Goal: Task Accomplishment & Management: Manage account settings

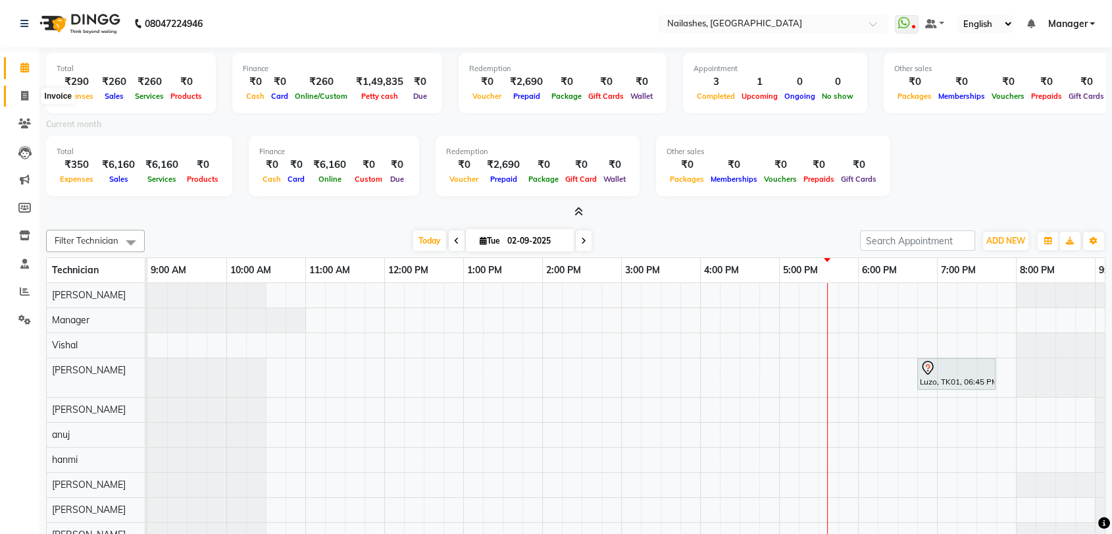
click at [22, 97] on icon at bounding box center [24, 96] width 7 height 10
select select "service"
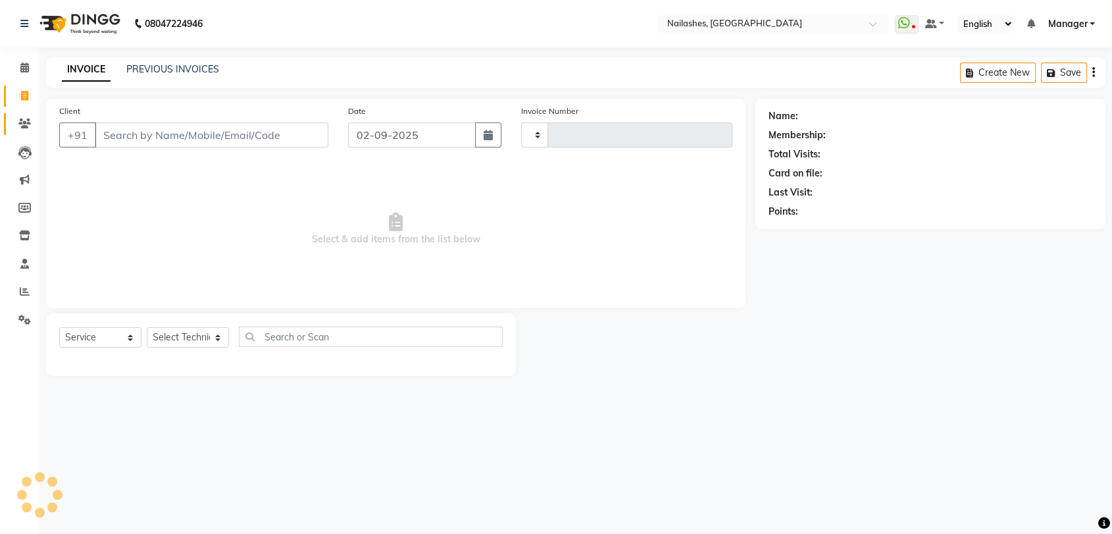
type input "0780"
select select "3667"
click at [213, 334] on select "Select Technician [PERSON_NAME] pid anuj hanmi [PERSON_NAME] [PERSON_NAME] Mana…" at bounding box center [188, 337] width 82 height 20
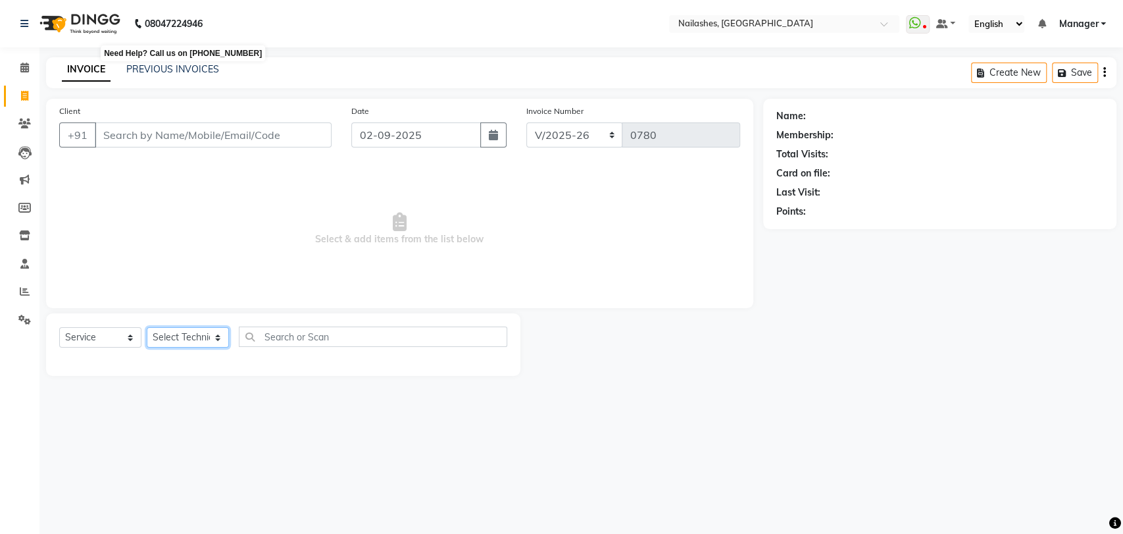
select select "82227"
click at [147, 327] on select "Select Technician [PERSON_NAME] pid anuj hanmi [PERSON_NAME] [PERSON_NAME] Mana…" at bounding box center [188, 337] width 82 height 20
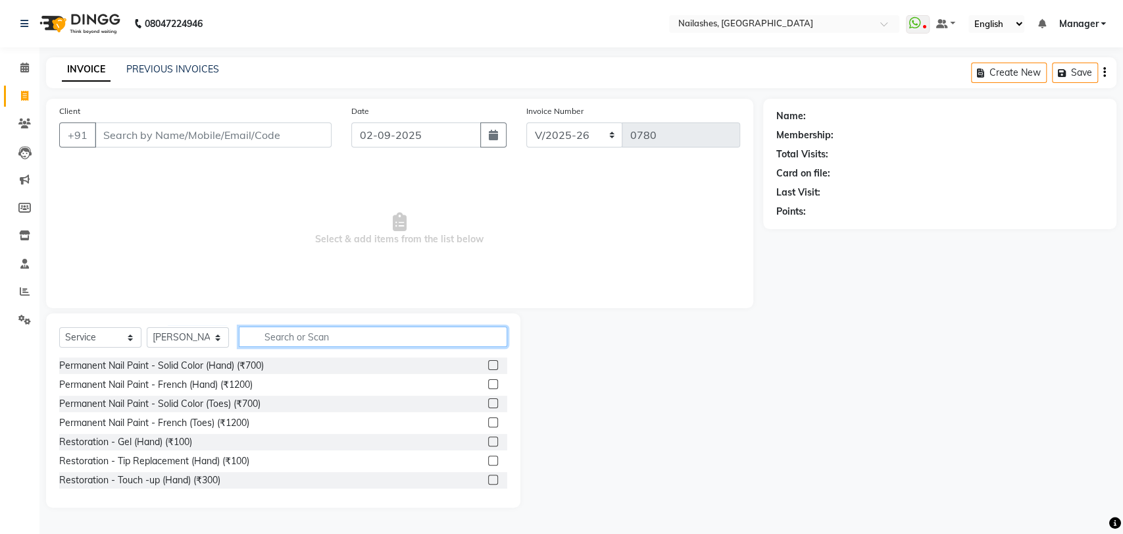
click at [288, 338] on input "text" at bounding box center [373, 336] width 268 height 20
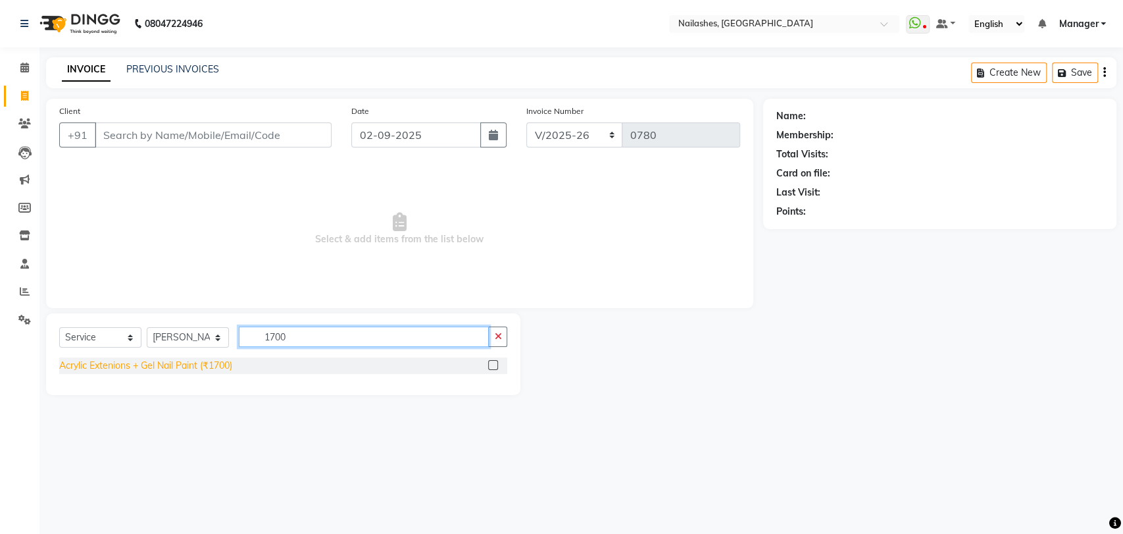
type input "1700"
click at [185, 363] on div "Acrylic Extenions + Gel Nail Paint (₹1700)" at bounding box center [145, 366] width 173 height 14
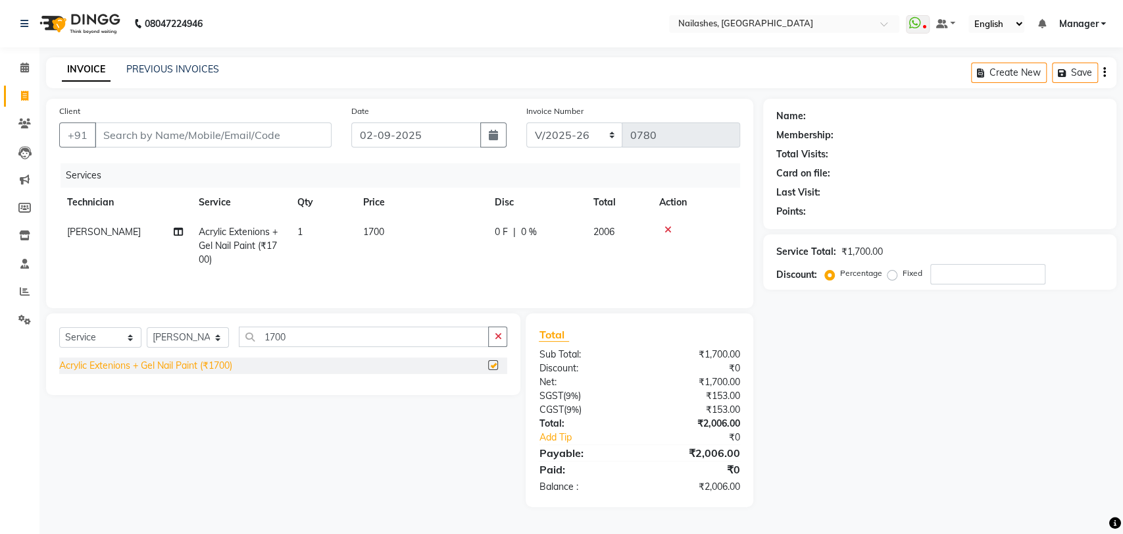
checkbox input "false"
click at [171, 134] on input "Client" at bounding box center [213, 134] width 237 height 25
type input "9"
type input "0"
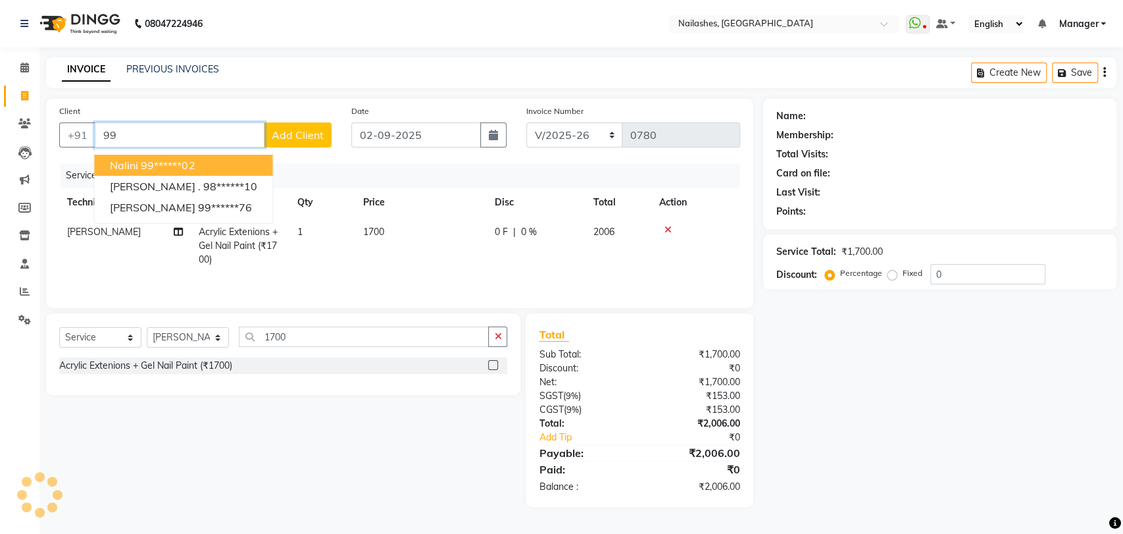
type input "9"
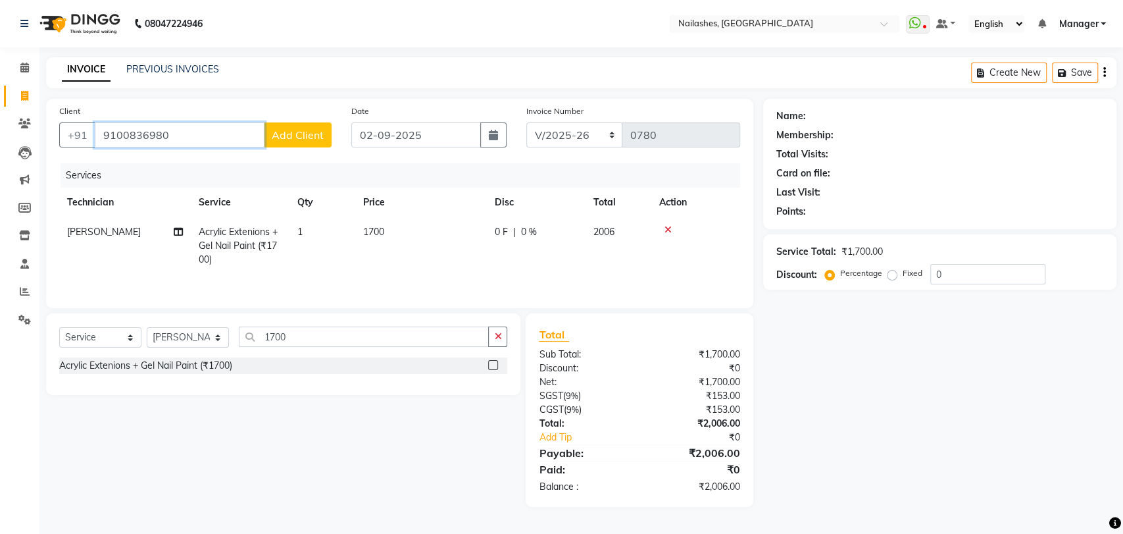
type input "9100836980"
click at [289, 127] on button "Add Client" at bounding box center [298, 134] width 68 height 25
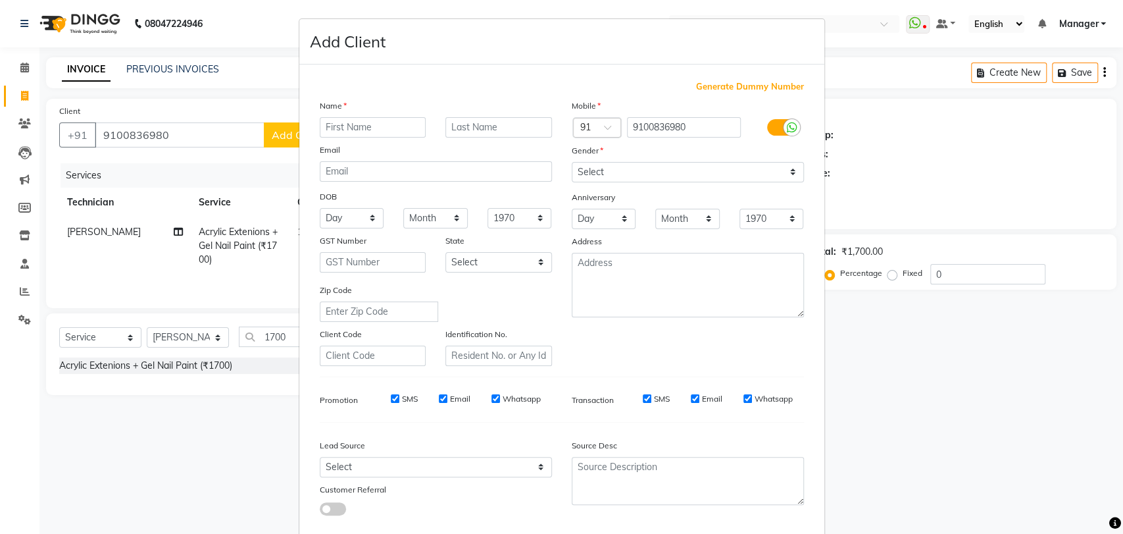
click at [340, 128] on input "text" at bounding box center [373, 127] width 107 height 20
type input "[PERSON_NAME] [PERSON_NAME]"
click at [782, 170] on select "Select [DEMOGRAPHIC_DATA] [DEMOGRAPHIC_DATA] Other Prefer Not To Say" at bounding box center [688, 172] width 232 height 20
select select "[DEMOGRAPHIC_DATA]"
click at [572, 162] on select "Select [DEMOGRAPHIC_DATA] [DEMOGRAPHIC_DATA] Other Prefer Not To Say" at bounding box center [688, 172] width 232 height 20
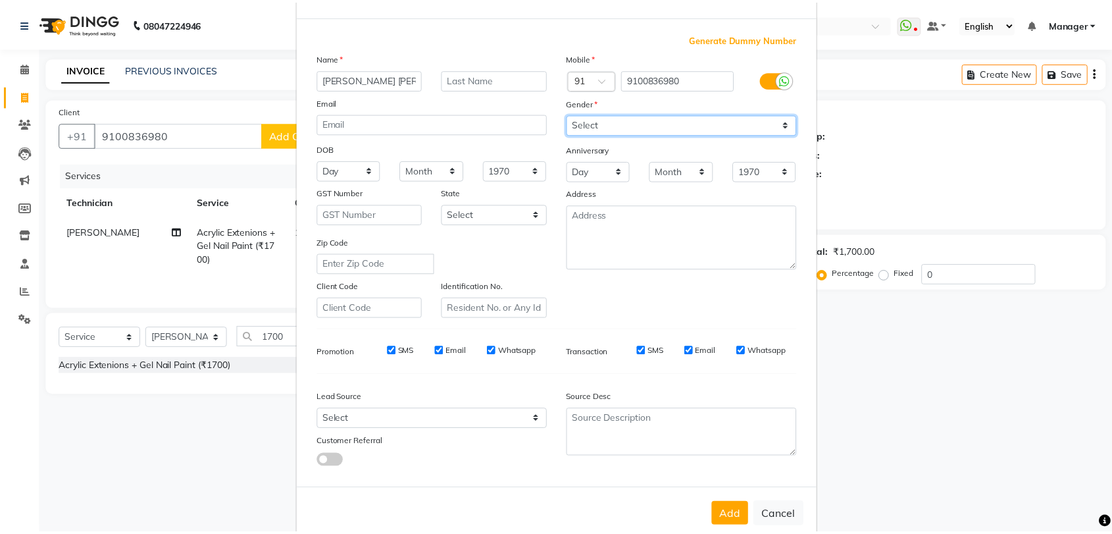
scroll to position [71, 0]
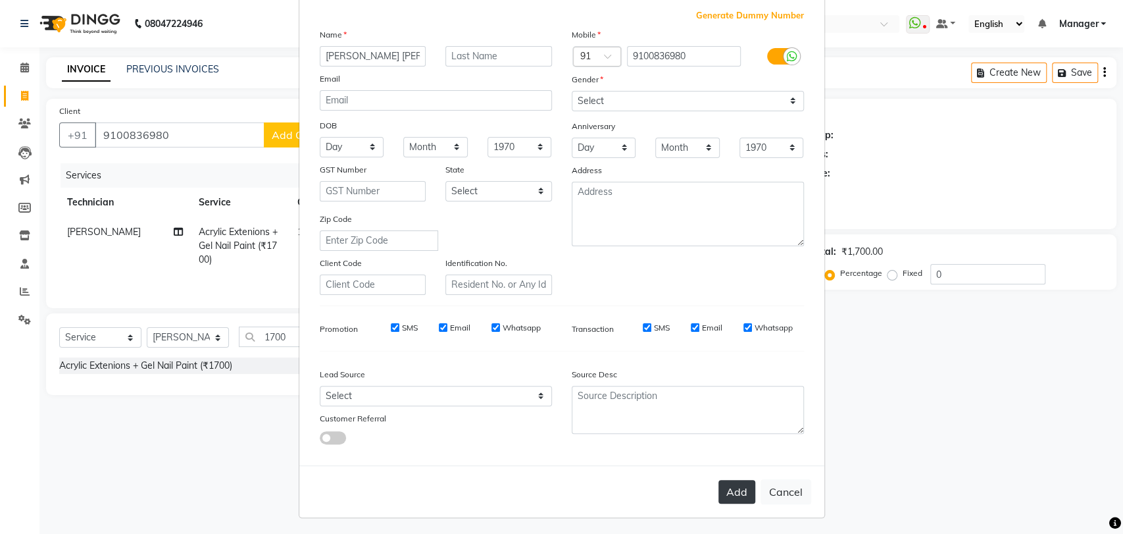
click at [725, 493] on button "Add" at bounding box center [736, 492] width 37 height 24
type input "91******80"
select select
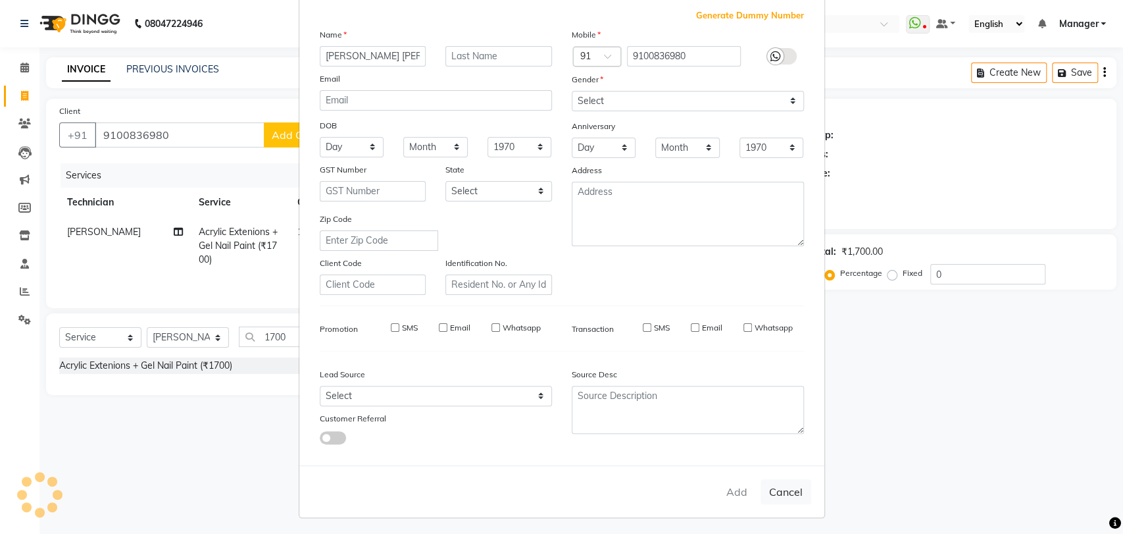
select select
checkbox input "false"
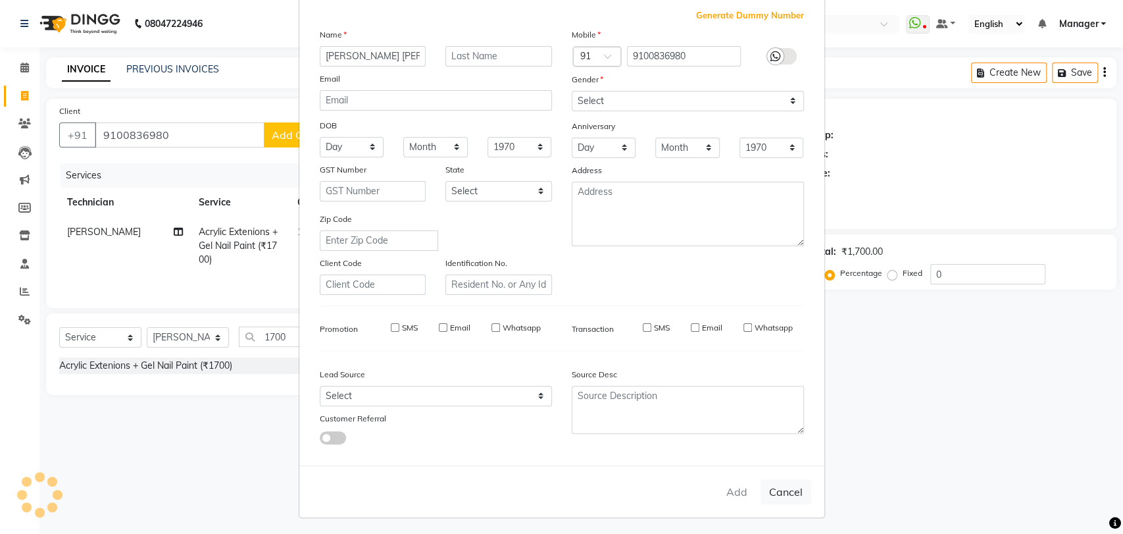
checkbox input "false"
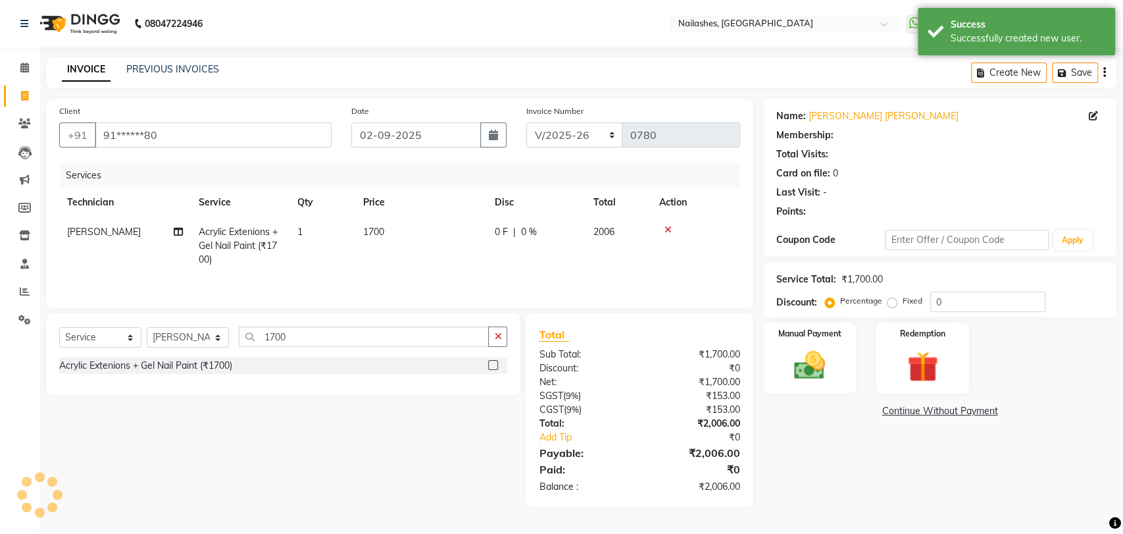
select select "1: Object"
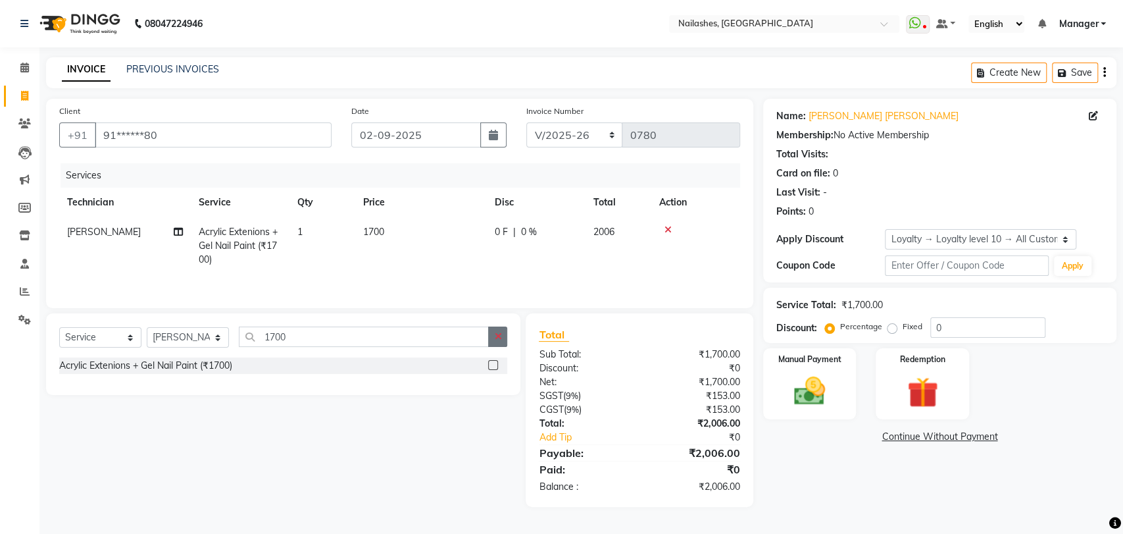
click at [500, 332] on icon "button" at bounding box center [497, 336] width 7 height 9
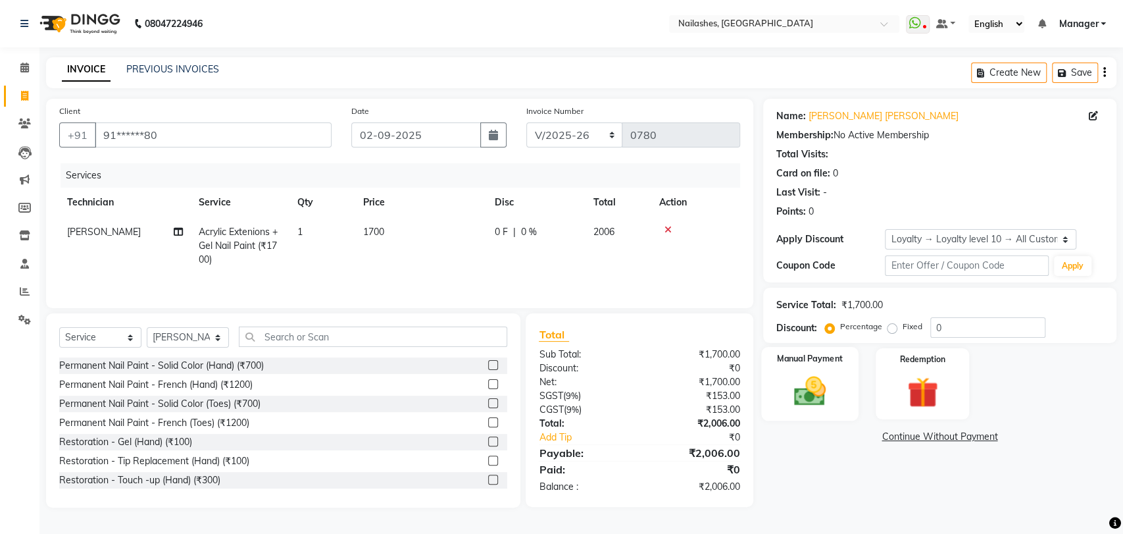
click at [808, 386] on img at bounding box center [810, 390] width 52 height 37
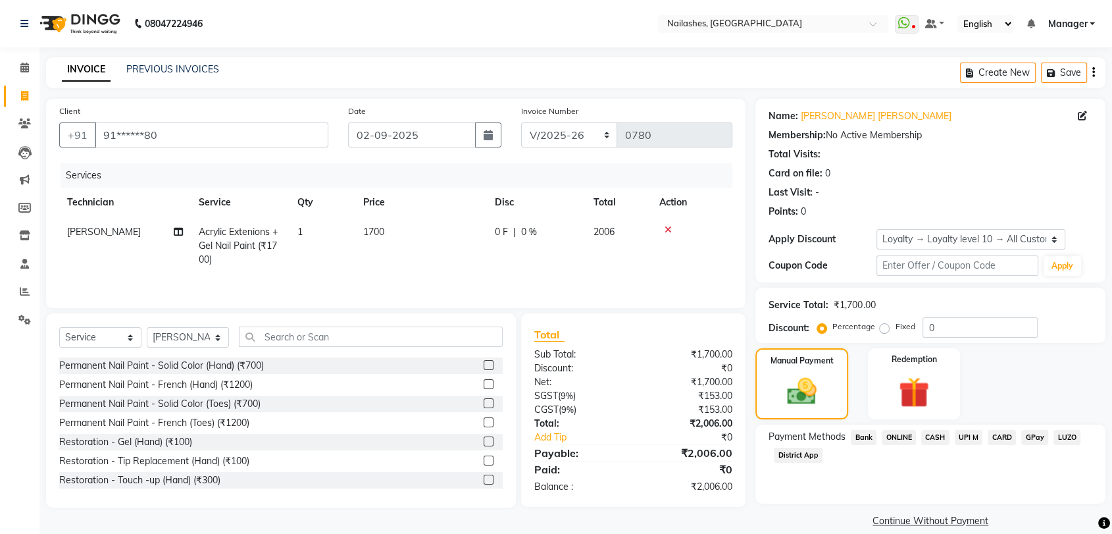
click at [897, 434] on span "ONLINE" at bounding box center [899, 437] width 34 height 15
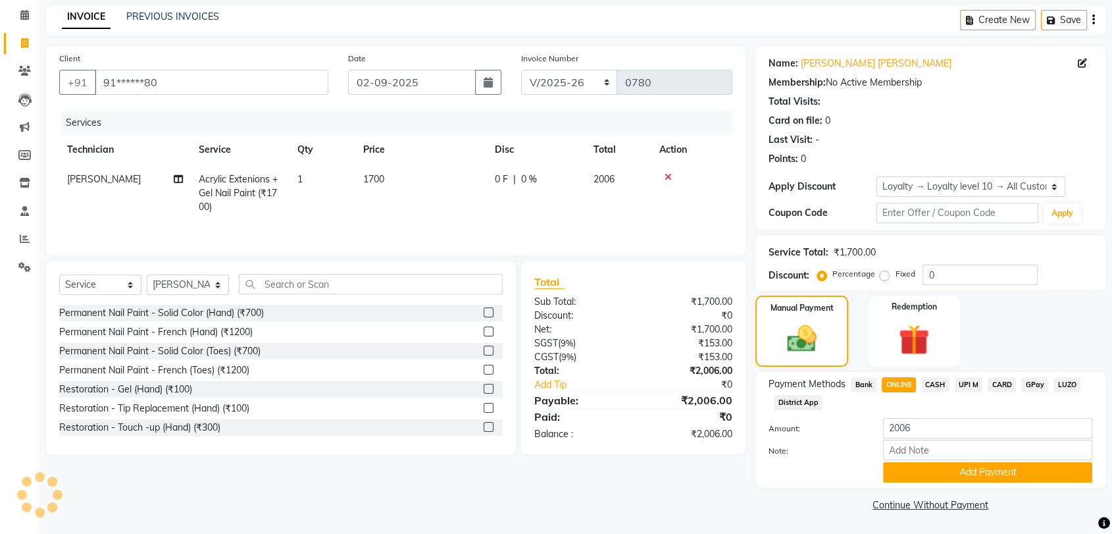
scroll to position [53, 0]
click at [962, 469] on button "Add Payment" at bounding box center [987, 472] width 209 height 20
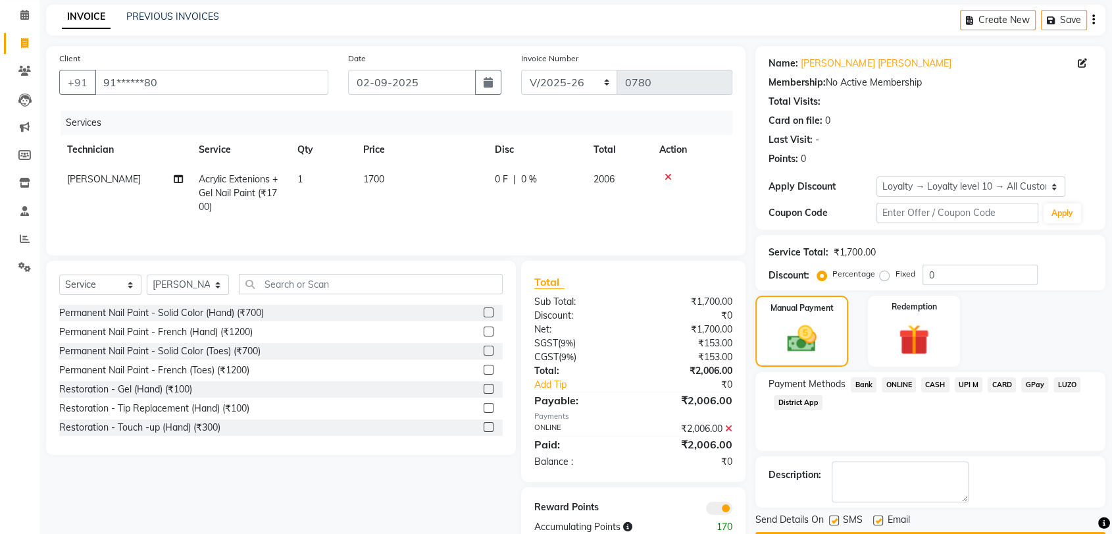
scroll to position [89, 0]
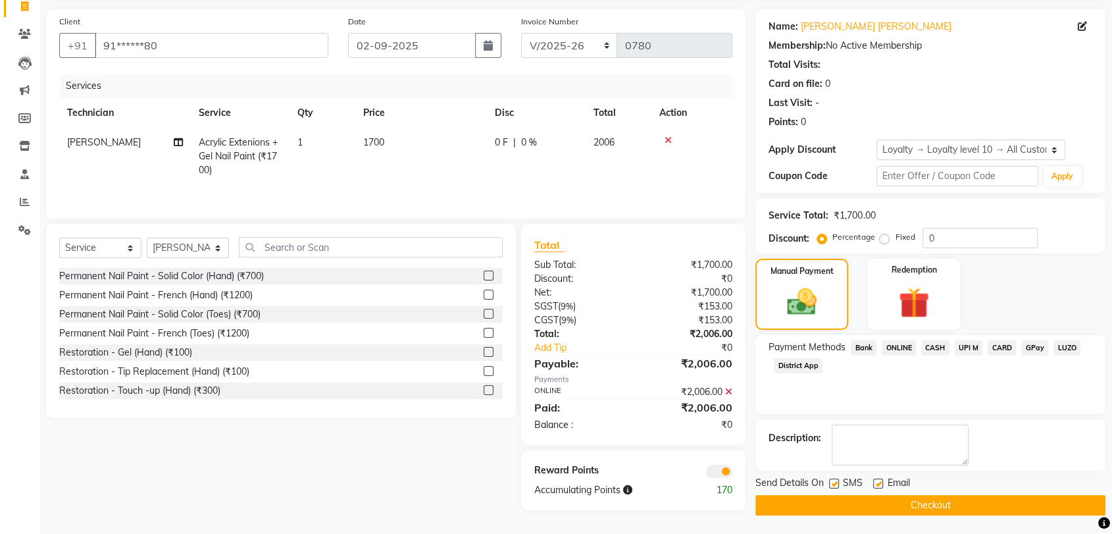
click at [953, 503] on button "Checkout" at bounding box center [930, 505] width 350 height 20
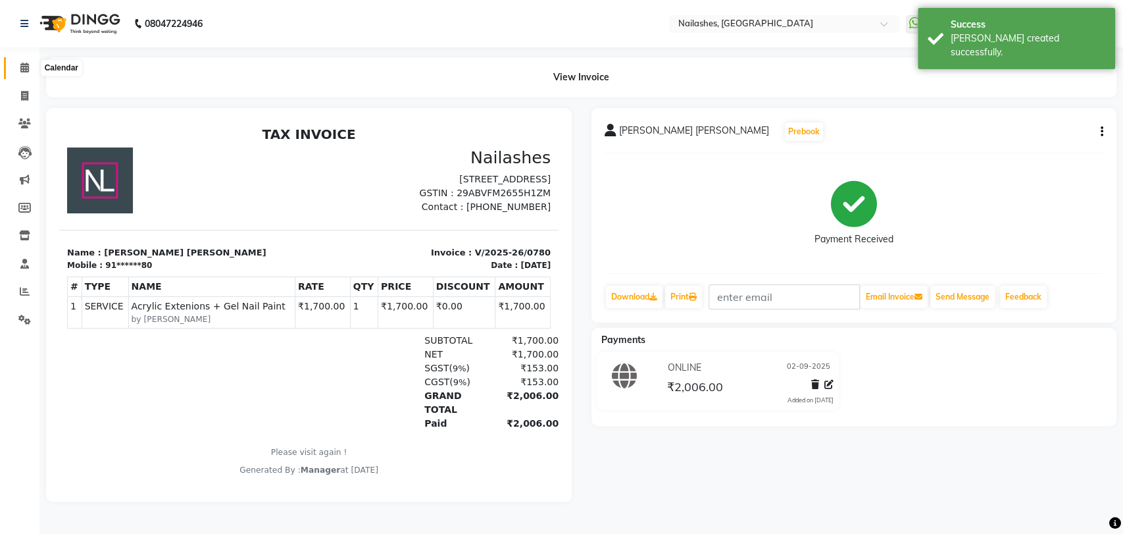
click at [18, 68] on span at bounding box center [24, 68] width 23 height 15
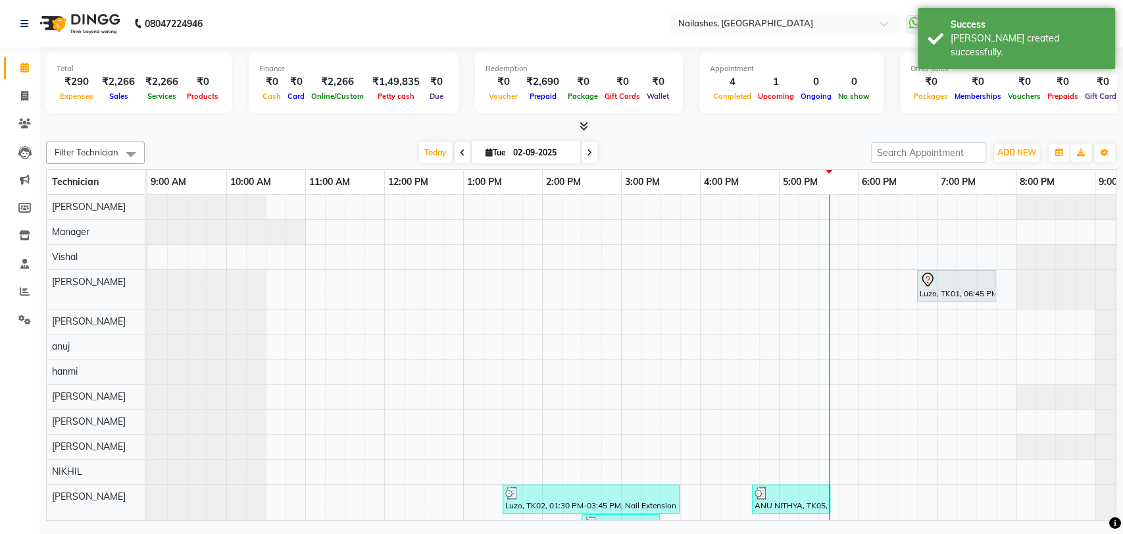
click at [581, 123] on icon at bounding box center [584, 126] width 9 height 10
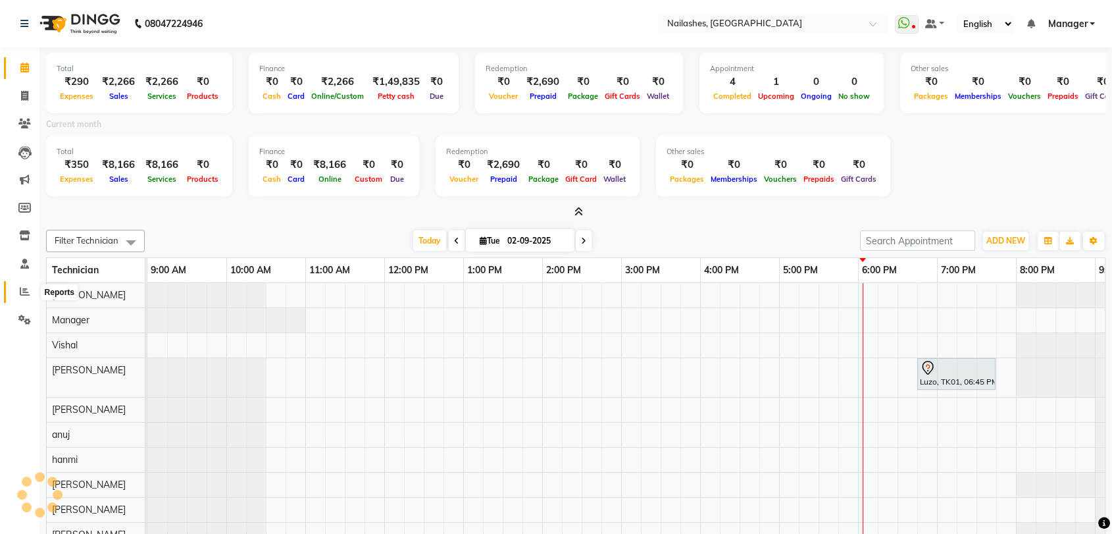
click at [25, 294] on icon at bounding box center [25, 291] width 10 height 10
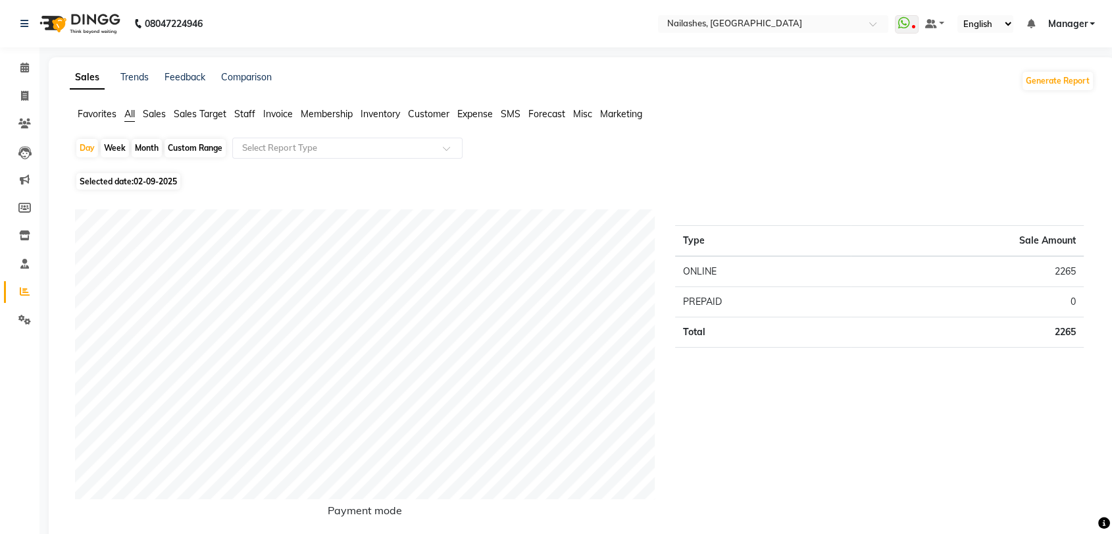
click at [249, 110] on span "Staff" at bounding box center [244, 114] width 21 height 12
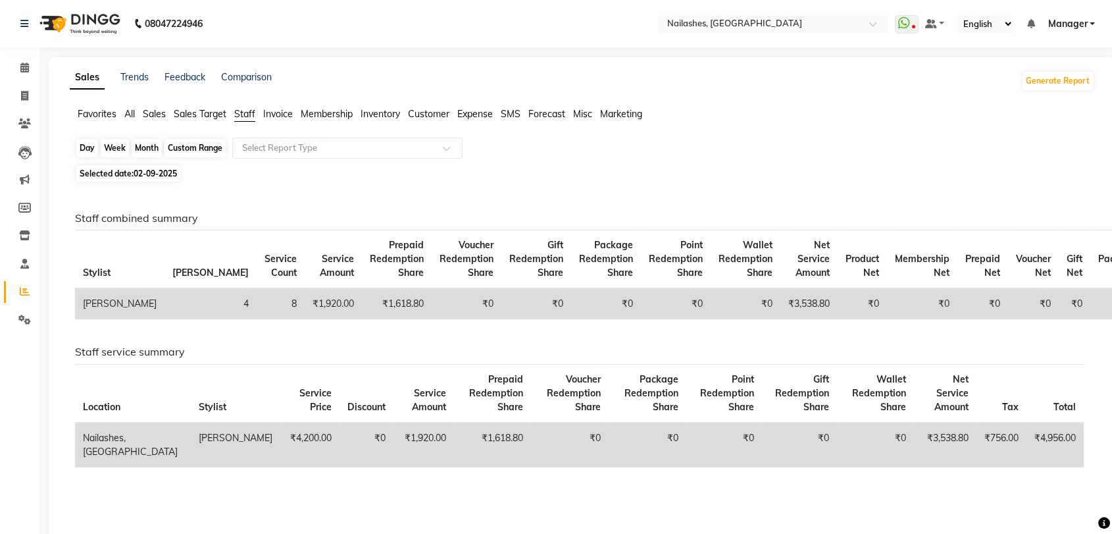
click at [91, 152] on div "Day" at bounding box center [87, 148] width 22 height 18
select select "9"
select select "2025"
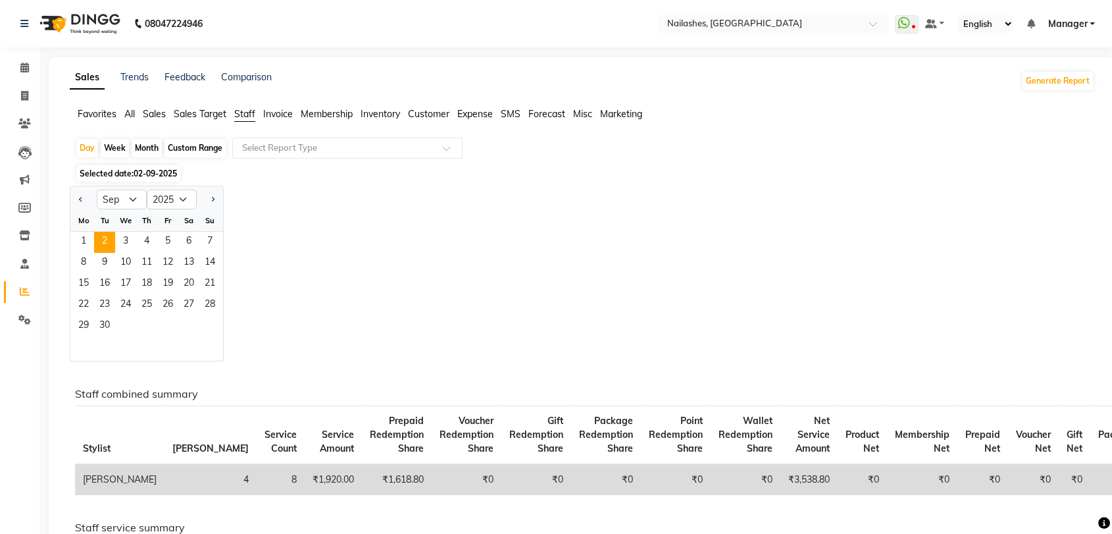
click at [306, 222] on div "Jan Feb Mar Apr May Jun [DATE] Aug Sep Oct Nov [DATE] 2016 2017 2018 2019 2020 …" at bounding box center [582, 274] width 1024 height 176
drag, startPoint x: 27, startPoint y: 64, endPoint x: 31, endPoint y: 73, distance: 9.4
click at [28, 64] on icon at bounding box center [24, 68] width 9 height 10
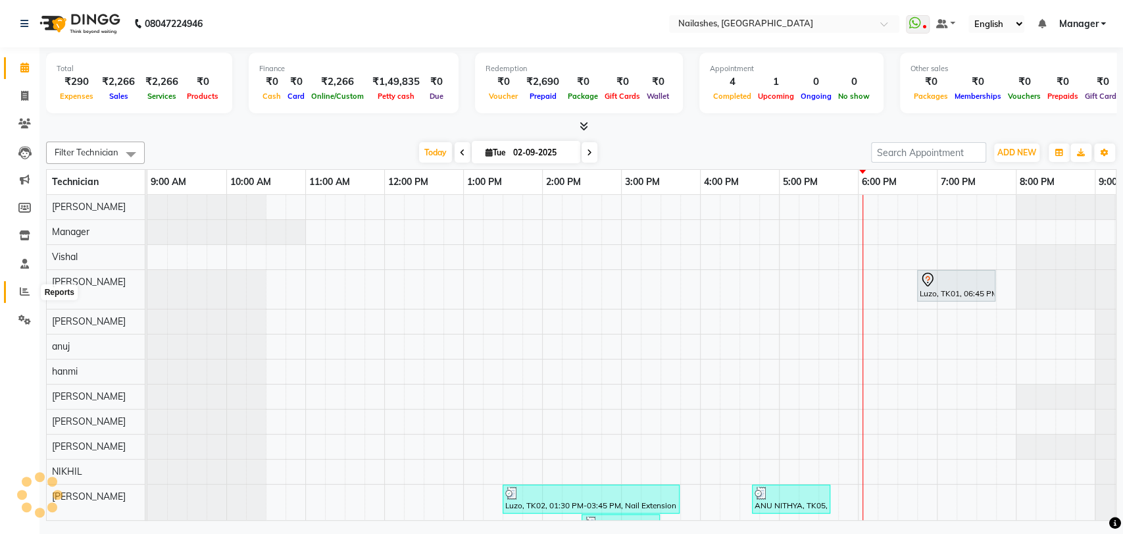
click at [26, 288] on icon at bounding box center [25, 291] width 10 height 10
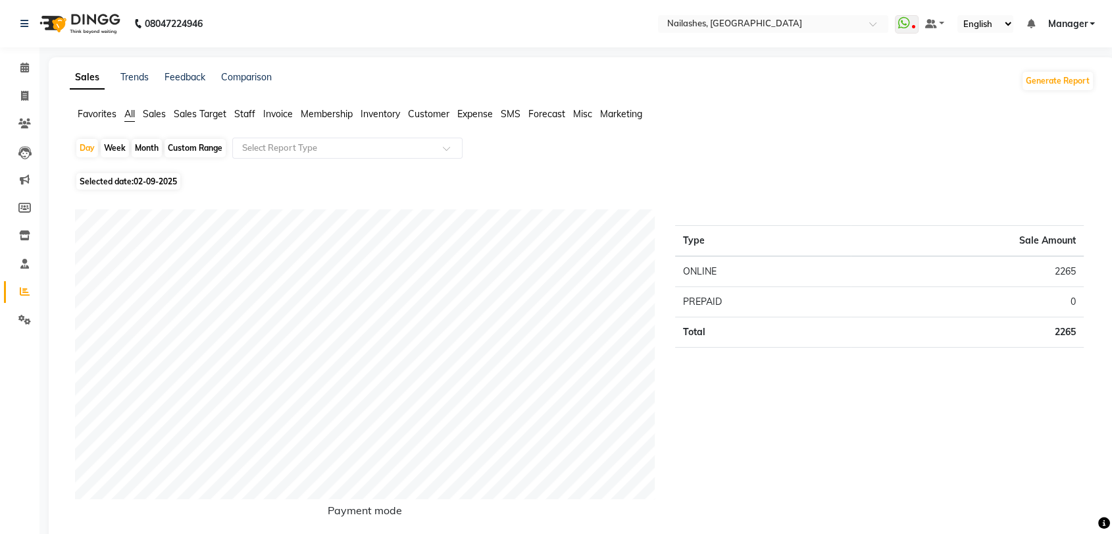
click at [245, 112] on span "Staff" at bounding box center [244, 114] width 21 height 12
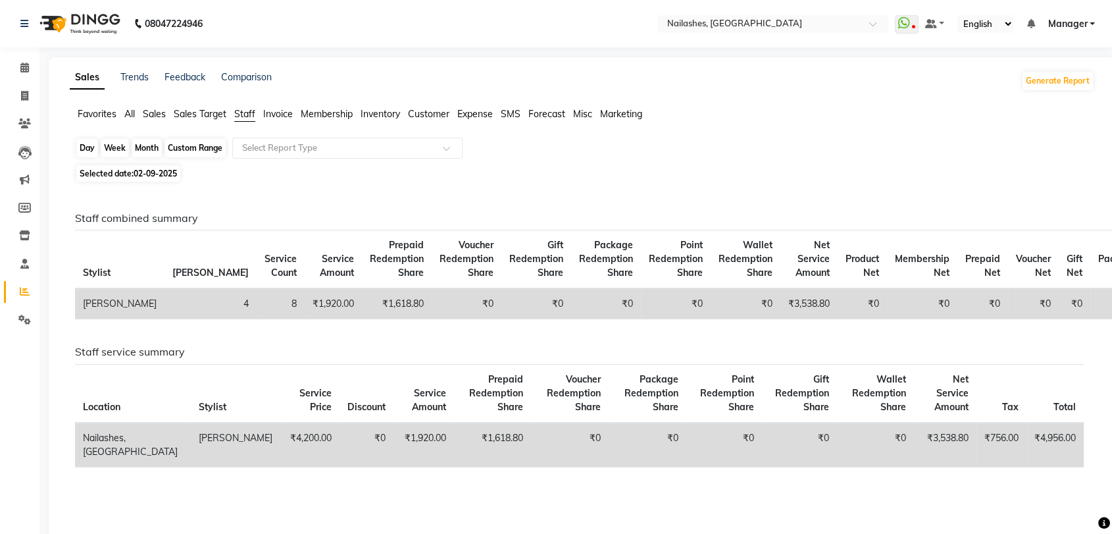
click at [89, 145] on div "Day" at bounding box center [87, 148] width 22 height 18
select select "9"
select select "2025"
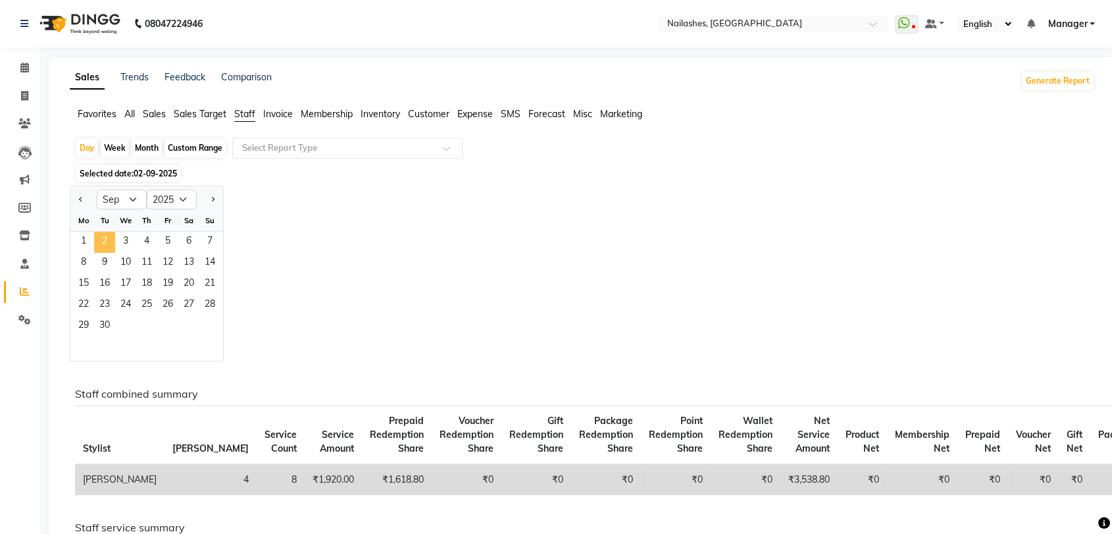
click at [101, 239] on span "2" at bounding box center [104, 242] width 21 height 21
click at [82, 239] on span "1" at bounding box center [83, 242] width 21 height 21
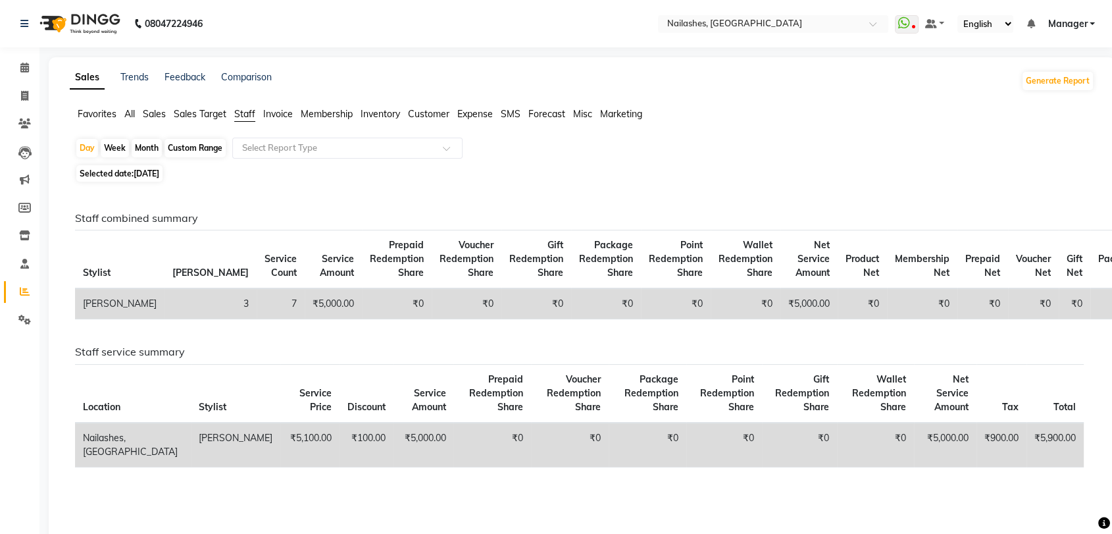
click at [184, 113] on span "Sales Target" at bounding box center [200, 114] width 53 height 12
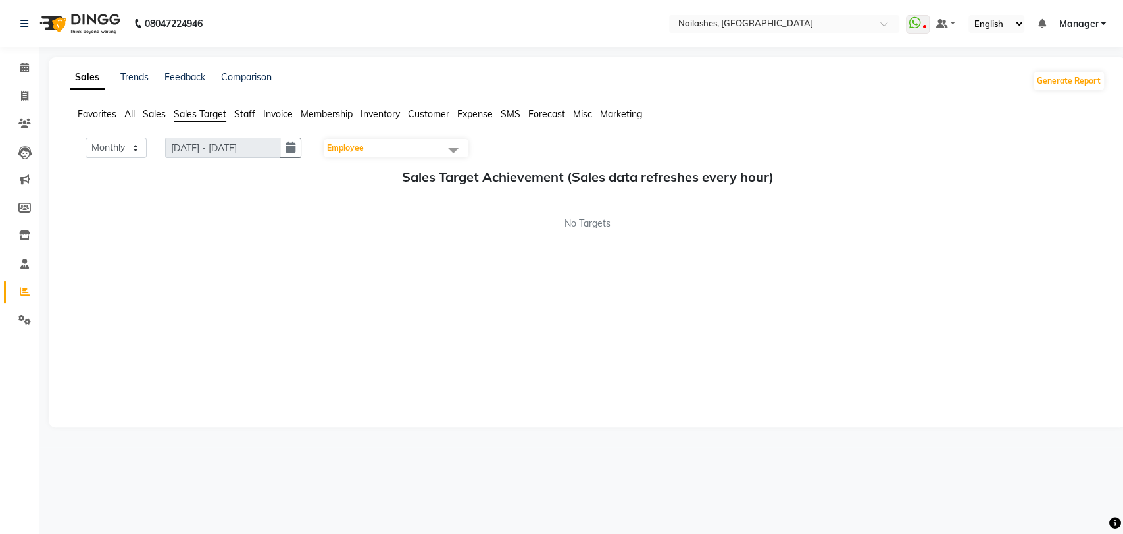
click at [243, 108] on span "Staff" at bounding box center [244, 114] width 21 height 12
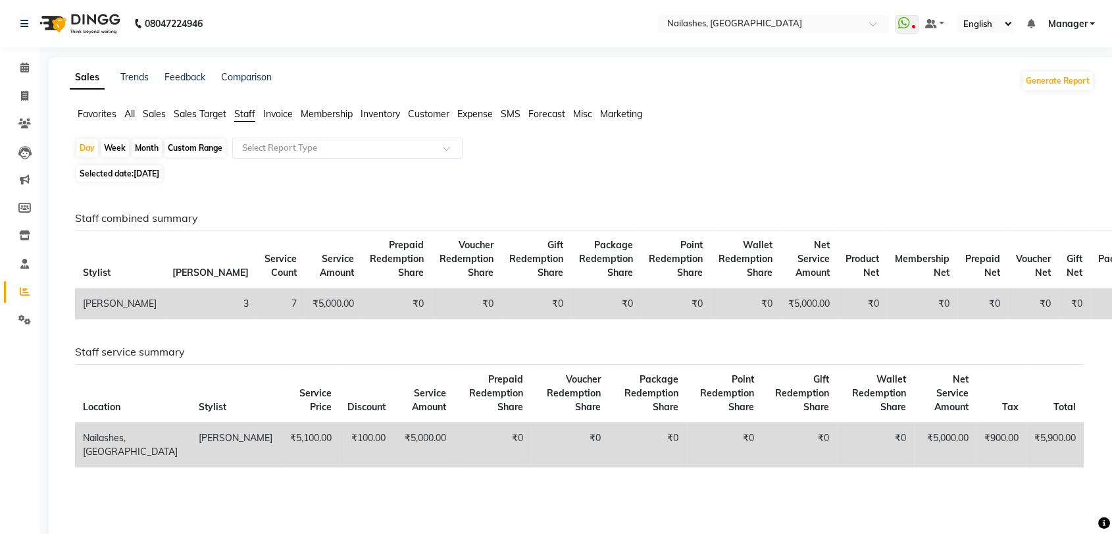
click at [120, 143] on div "Week" at bounding box center [115, 148] width 28 height 18
select select "9"
select select "2025"
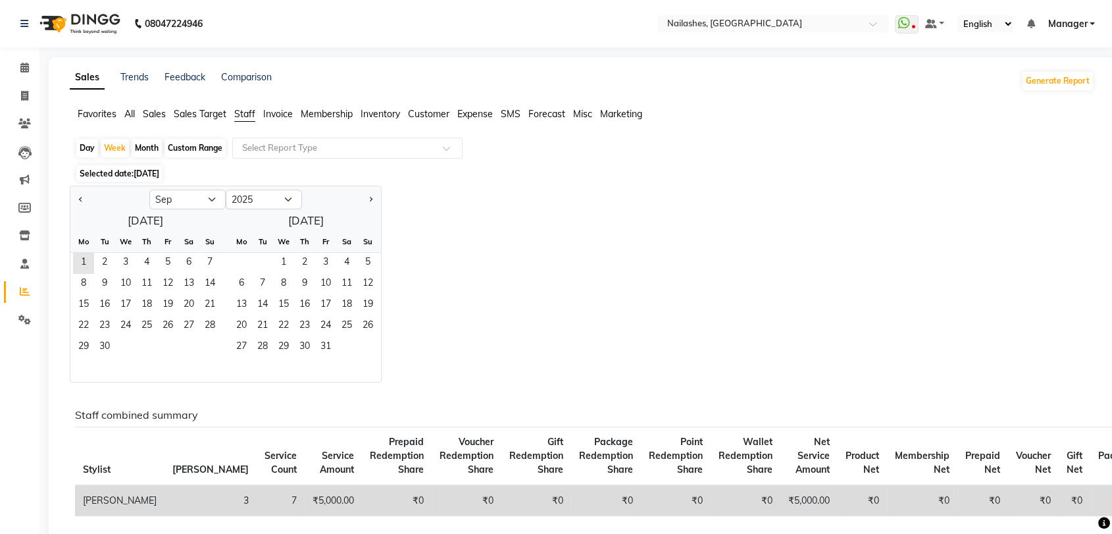
click at [147, 143] on div "Month" at bounding box center [147, 148] width 30 height 18
select select "9"
select select "2025"
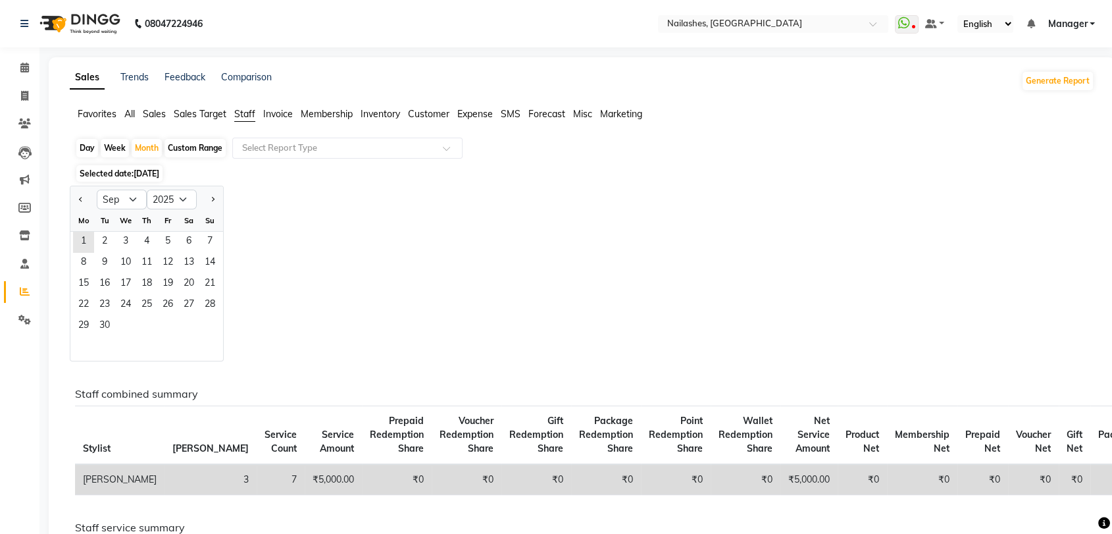
click at [87, 145] on div "Day" at bounding box center [87, 148] width 22 height 18
select select "9"
select select "2025"
drag, startPoint x: 100, startPoint y: 240, endPoint x: 106, endPoint y: 237, distance: 6.8
click at [102, 239] on span "2" at bounding box center [104, 242] width 21 height 21
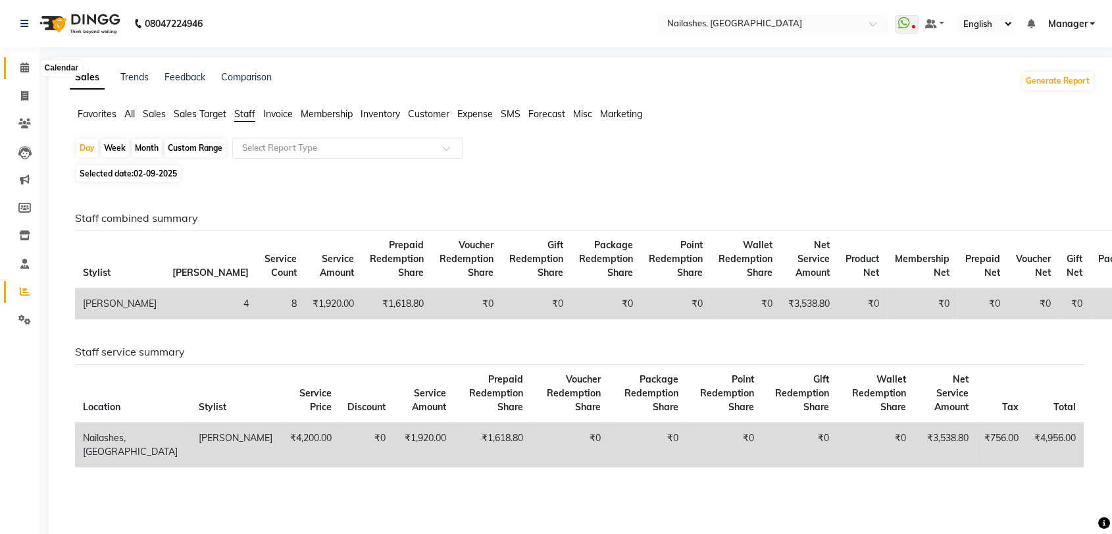
click at [21, 62] on span at bounding box center [24, 68] width 23 height 15
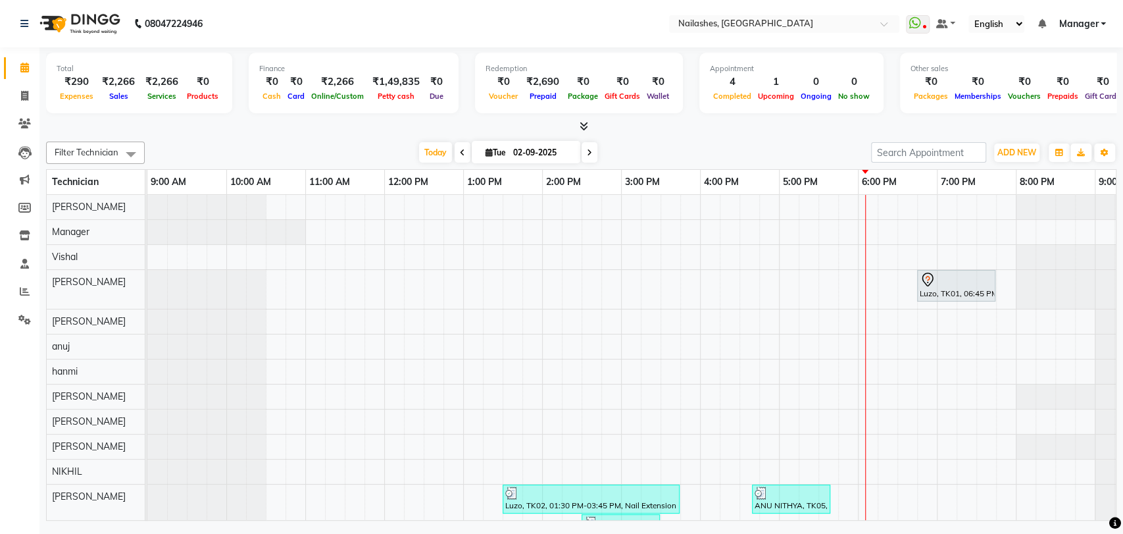
click at [578, 122] on span at bounding box center [581, 127] width 14 height 14
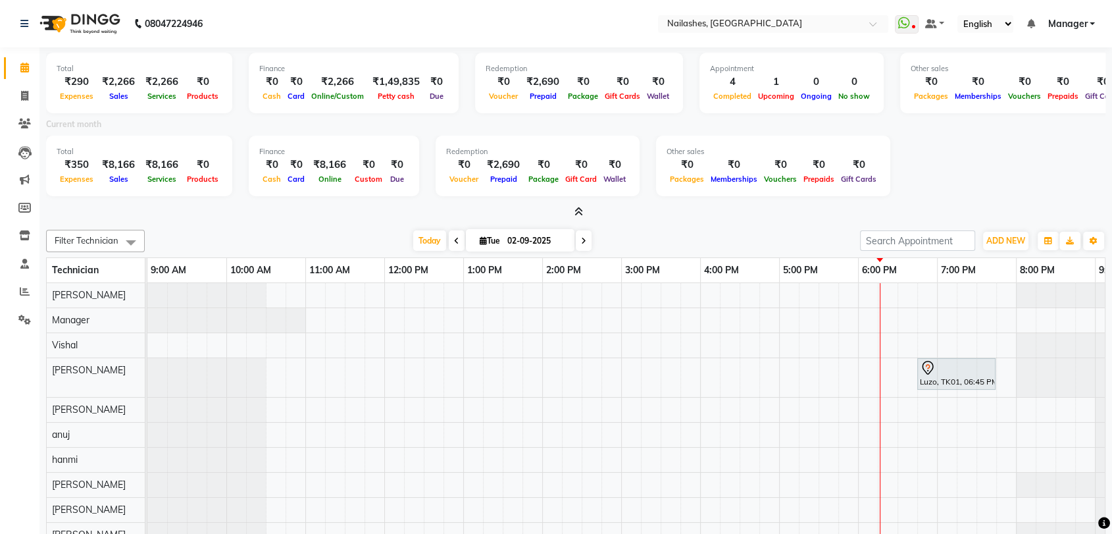
click at [957, 49] on div "Total ₹290 Expenses ₹2,266 Sales ₹2,266 Services ₹0 Products Finance ₹0 Cash ₹0…" at bounding box center [575, 133] width 1059 height 172
click at [21, 93] on icon at bounding box center [24, 96] width 7 height 10
select select "service"
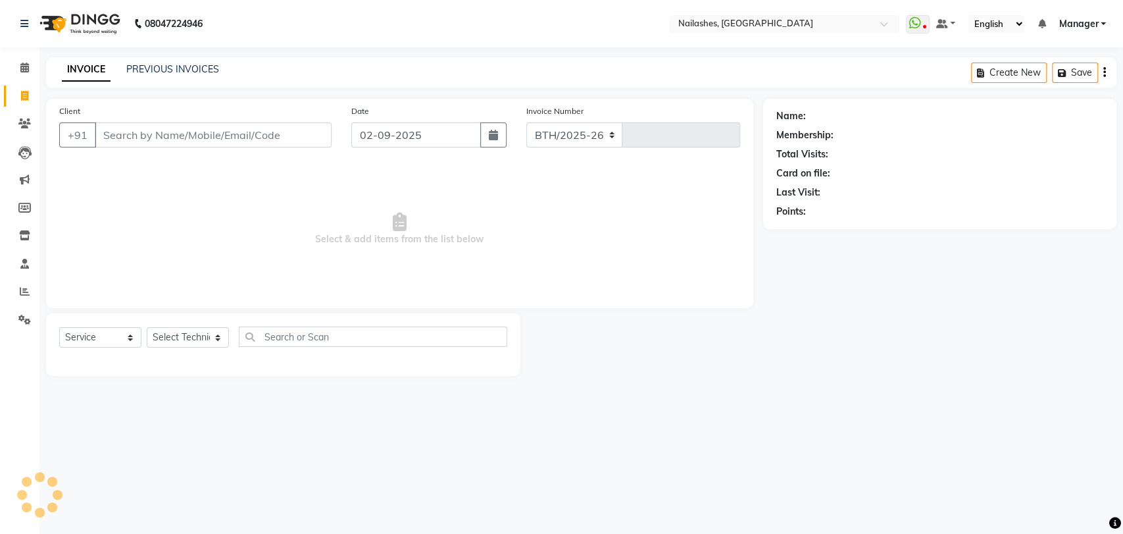
select select "3667"
type input "0781"
click at [215, 336] on select "Select Technician [PERSON_NAME] pid anuj hanmi [PERSON_NAME] [PERSON_NAME] Mana…" at bounding box center [188, 337] width 82 height 20
select select "80344"
click at [147, 327] on select "Select Technician [PERSON_NAME] pid anuj hanmi [PERSON_NAME] [PERSON_NAME] Mana…" at bounding box center [188, 337] width 82 height 20
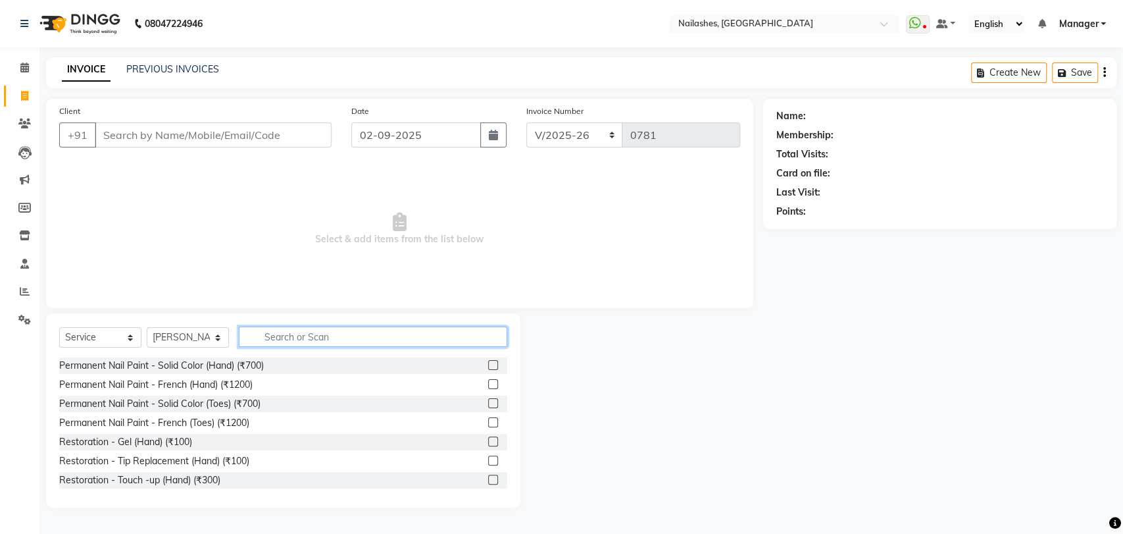
click at [300, 333] on input "text" at bounding box center [373, 336] width 268 height 20
type input "500"
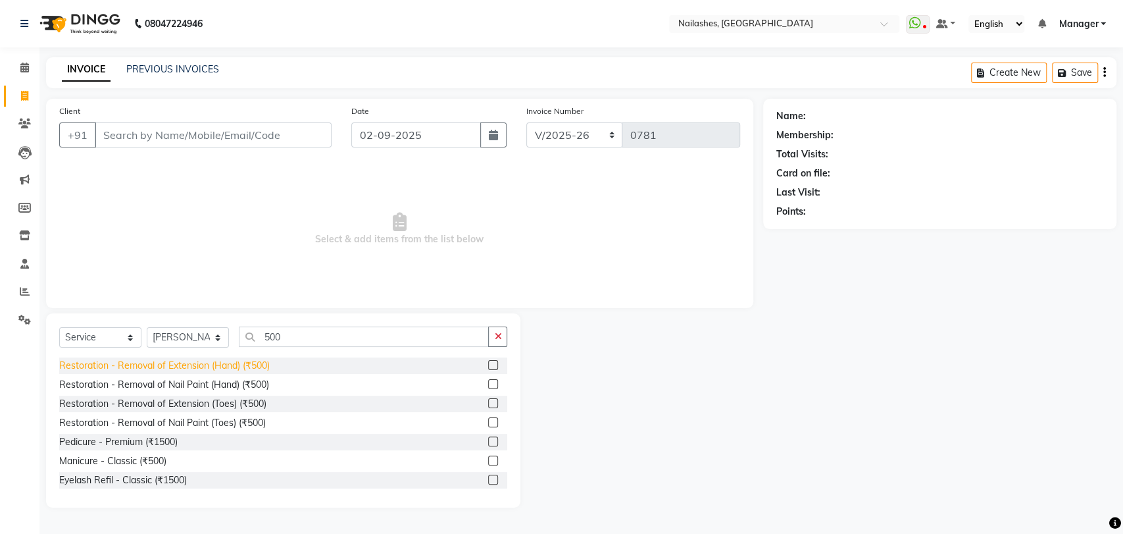
click at [235, 359] on div "Restoration - Removal of Extension (Hand) (₹500)" at bounding box center [164, 366] width 211 height 14
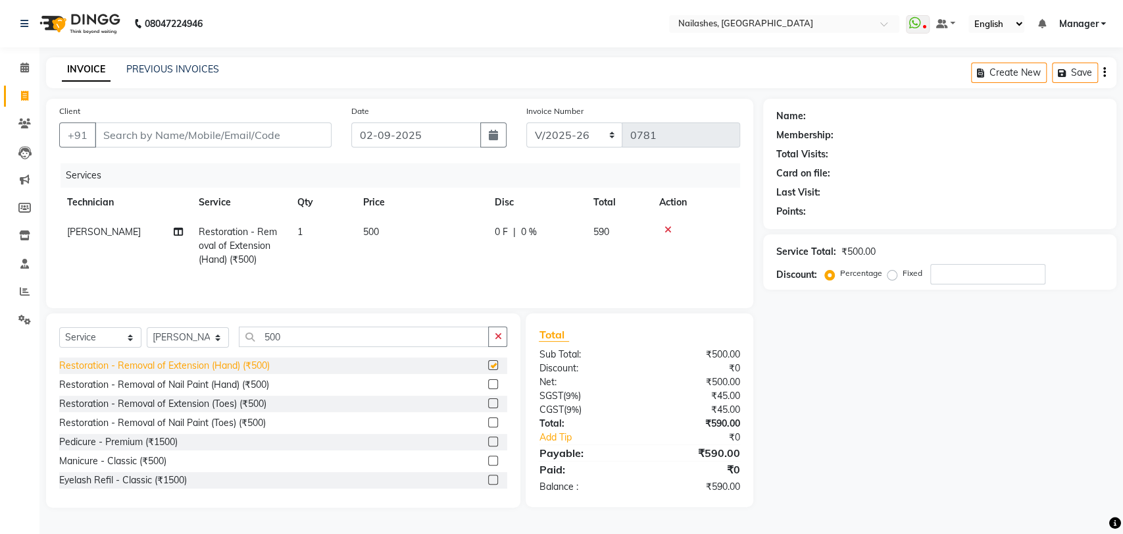
checkbox input "false"
click at [217, 134] on input "Client" at bounding box center [213, 134] width 237 height 25
type input "8"
type input "0"
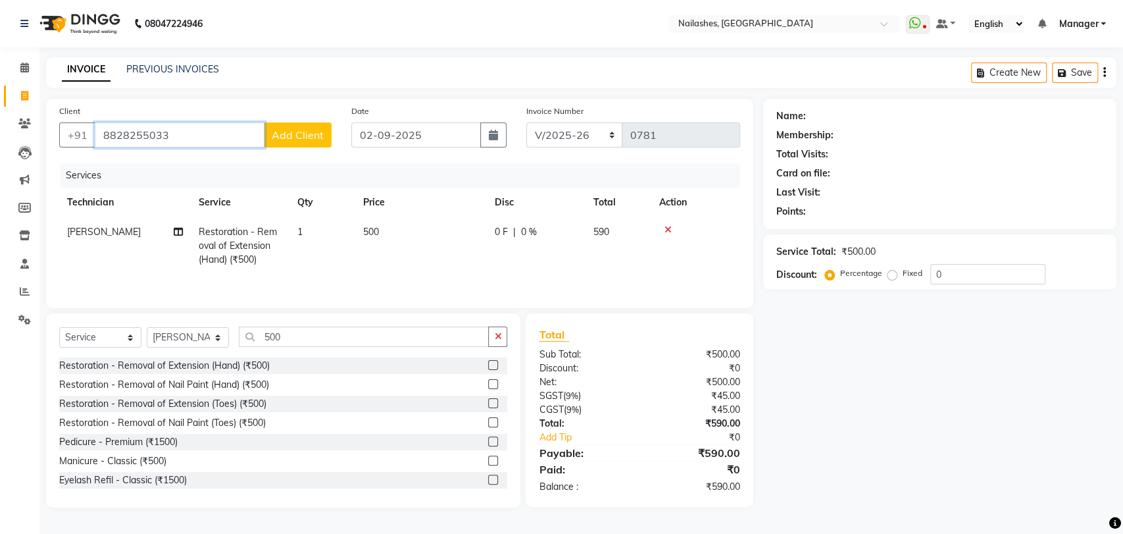
type input "8828255033"
click at [294, 130] on span "Add Client" at bounding box center [298, 134] width 52 height 13
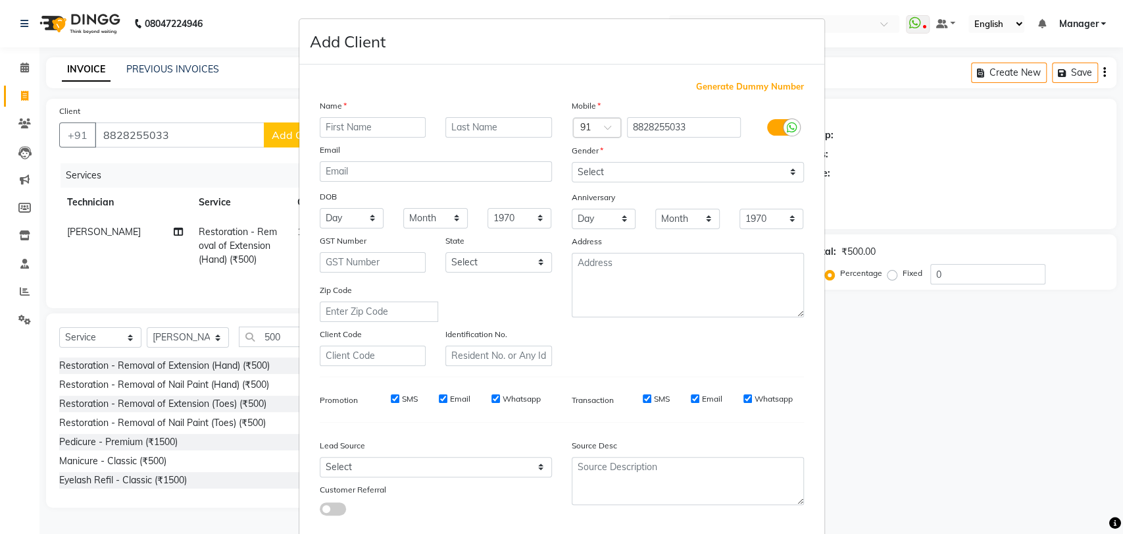
click at [347, 131] on input "text" at bounding box center [373, 127] width 107 height 20
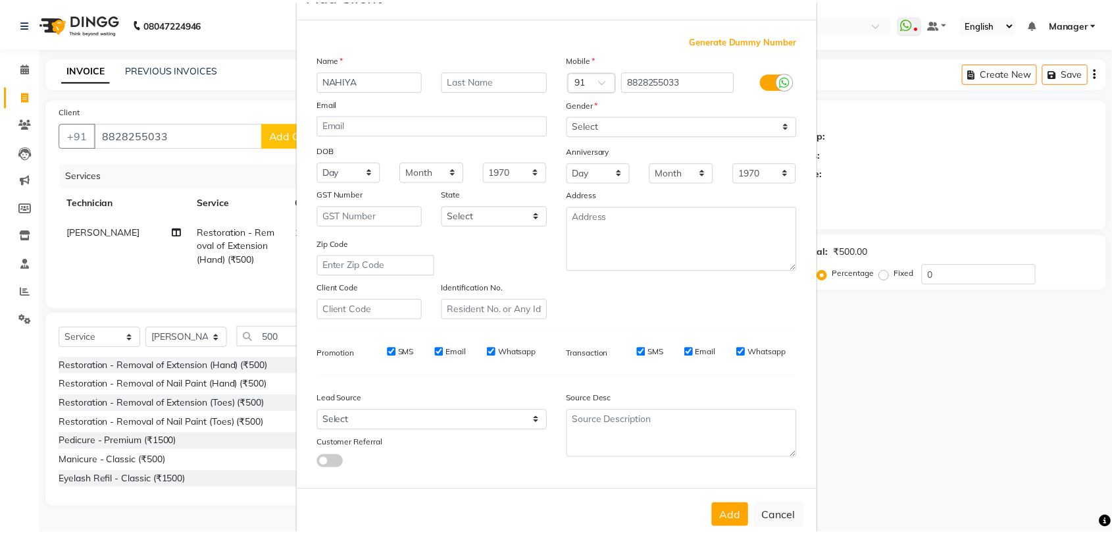
scroll to position [71, 0]
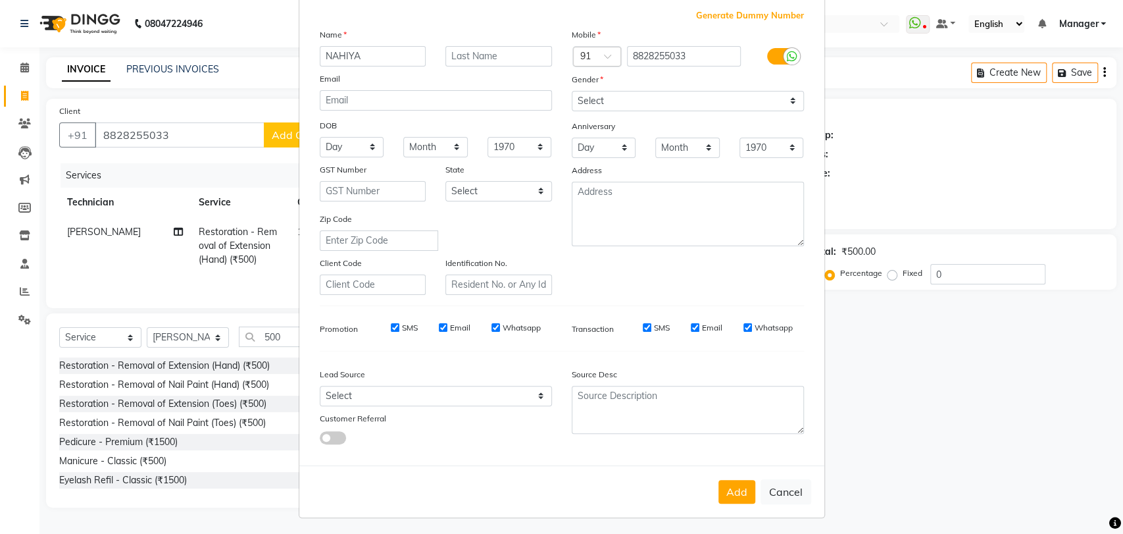
type input "NAHIYA"
click at [788, 93] on select "Select [DEMOGRAPHIC_DATA] [DEMOGRAPHIC_DATA] Other Prefer Not To Say" at bounding box center [688, 101] width 232 height 20
select select "[DEMOGRAPHIC_DATA]"
click at [572, 91] on select "Select [DEMOGRAPHIC_DATA] [DEMOGRAPHIC_DATA] Other Prefer Not To Say" at bounding box center [688, 101] width 232 height 20
click at [733, 487] on button "Add" at bounding box center [736, 492] width 37 height 24
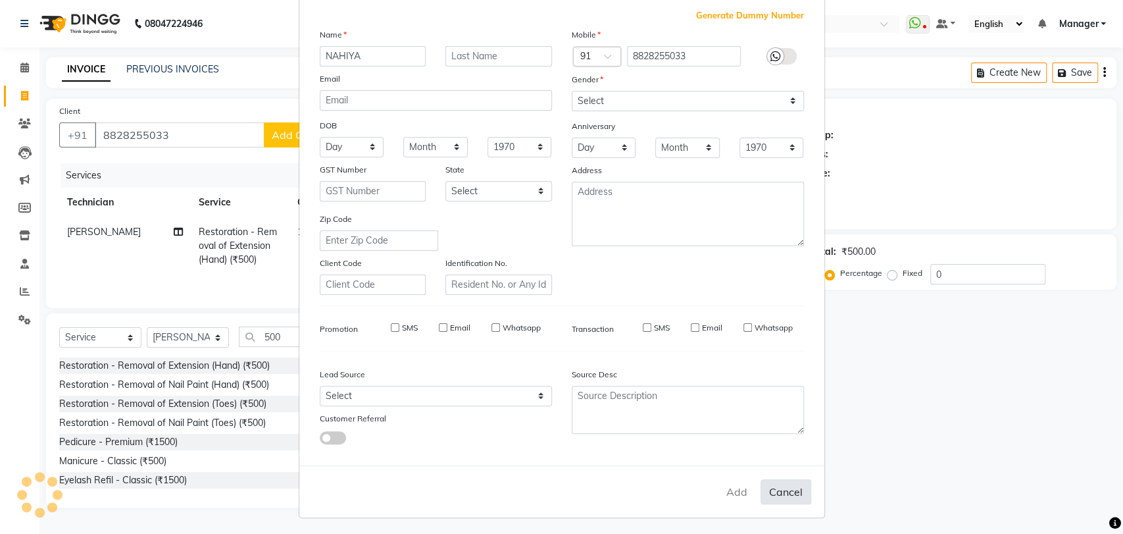
type input "88******33"
select select
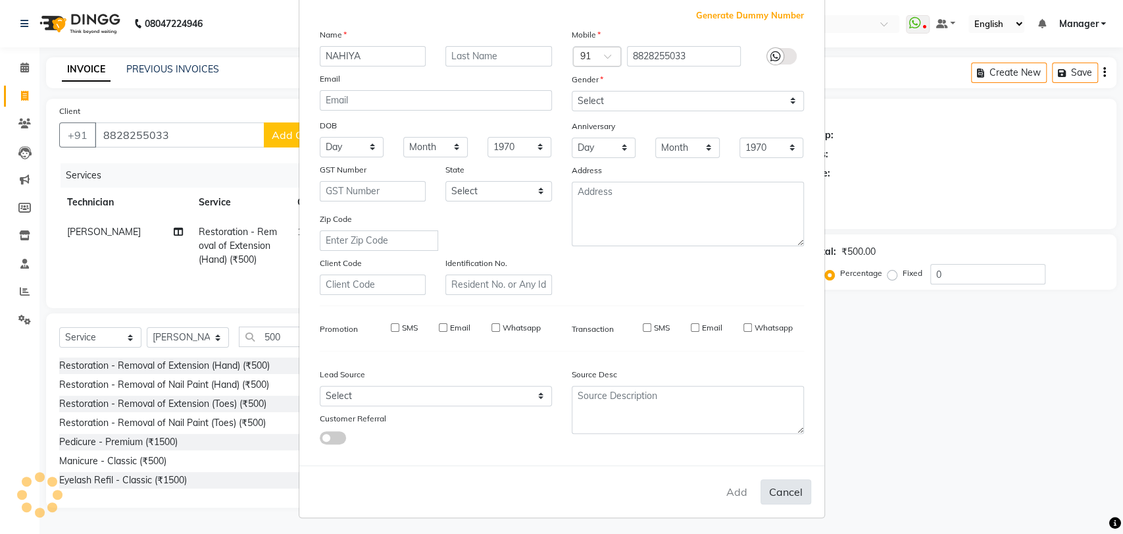
select select
checkbox input "false"
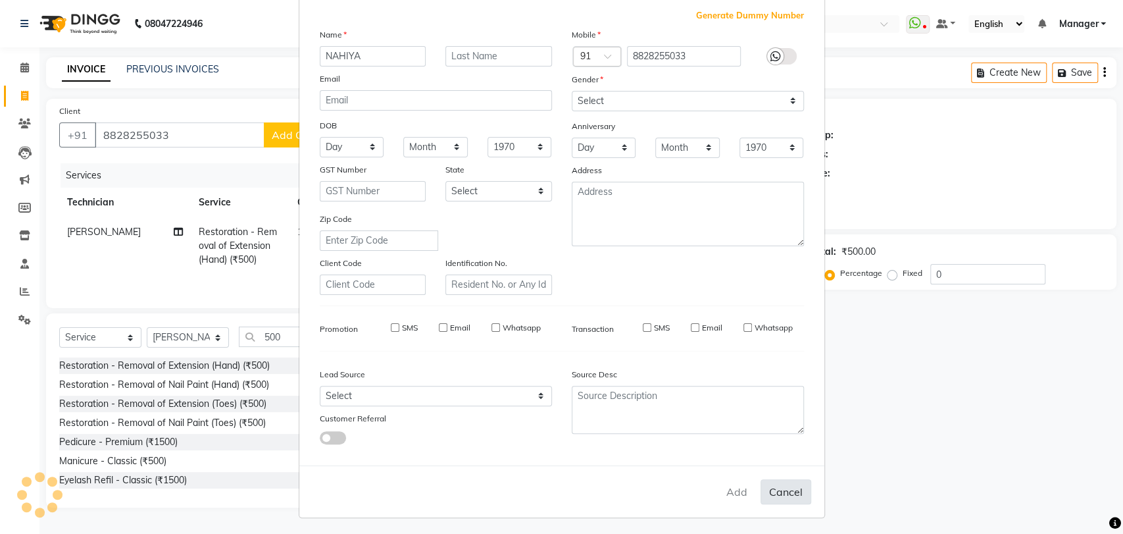
checkbox input "false"
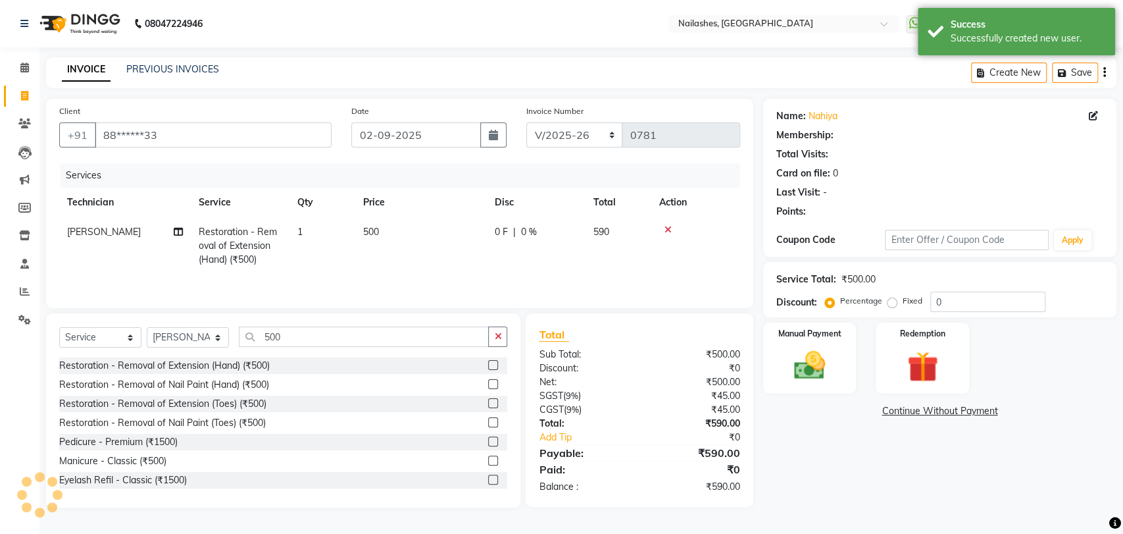
select select "1: Object"
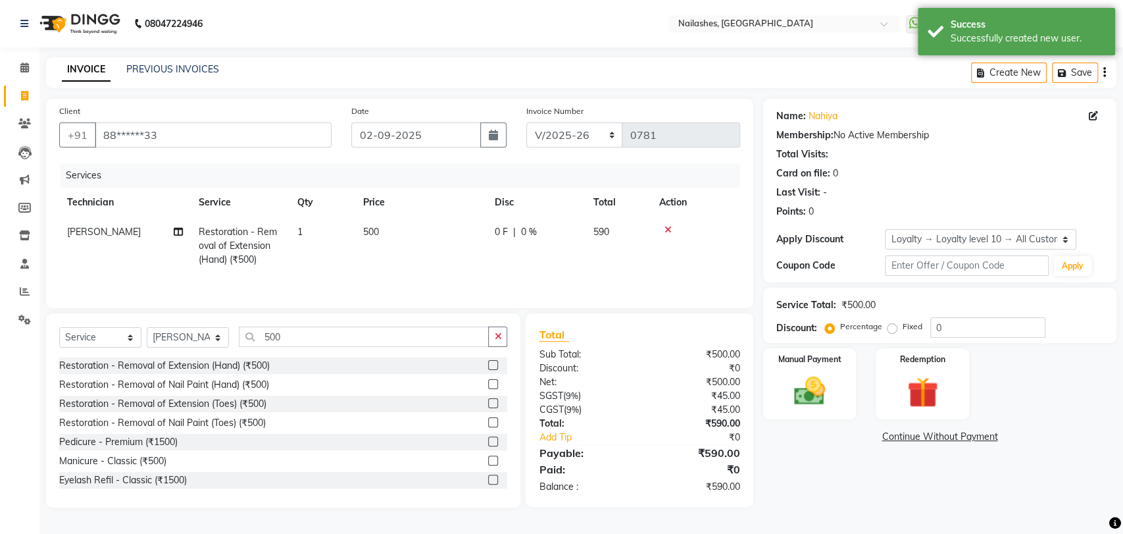
drag, startPoint x: 494, startPoint y: 334, endPoint x: 502, endPoint y: 334, distance: 7.9
click at [495, 333] on icon "button" at bounding box center [497, 336] width 7 height 9
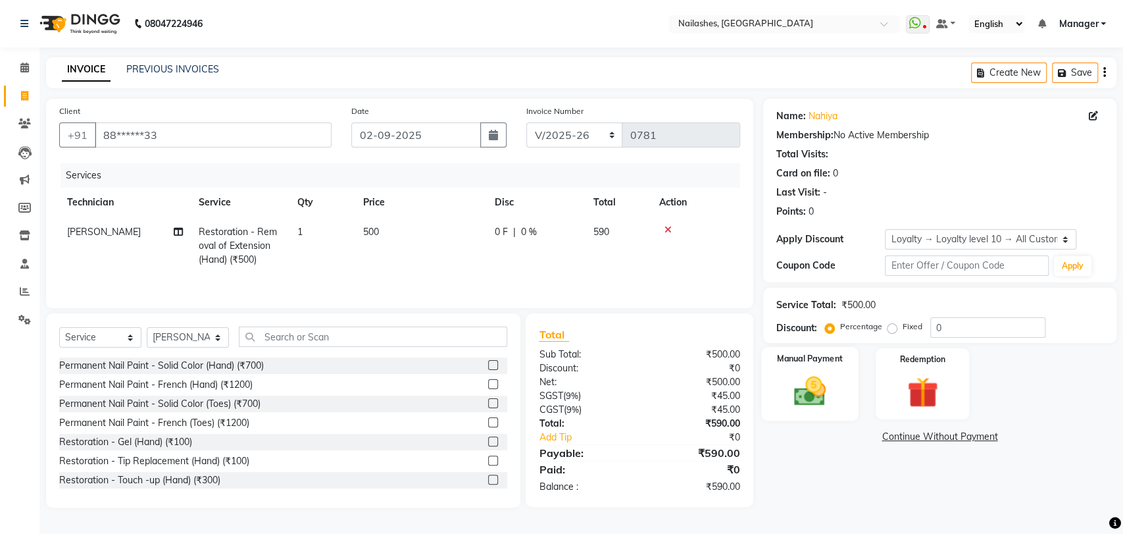
click at [821, 388] on img at bounding box center [810, 390] width 52 height 37
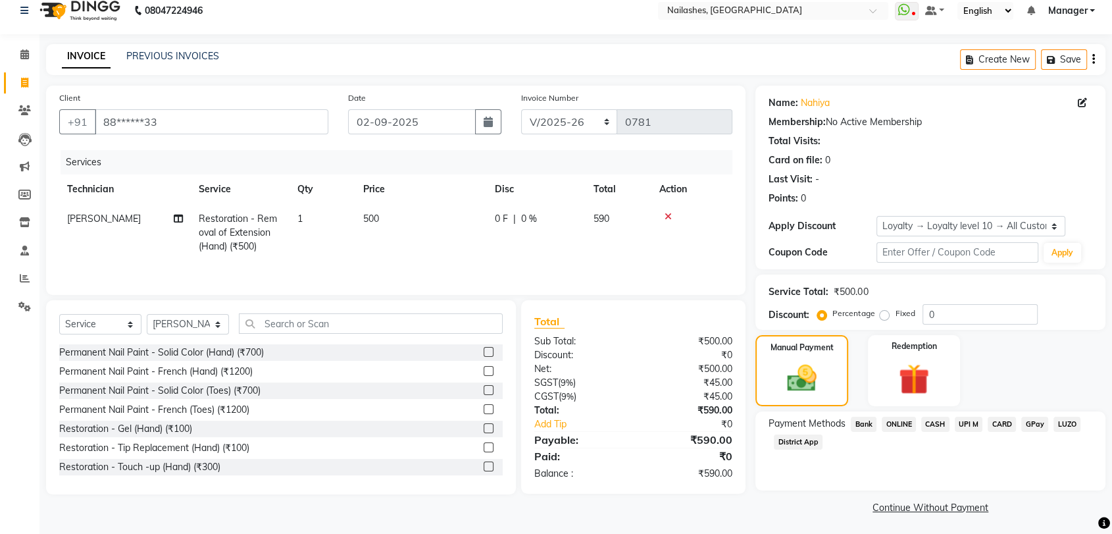
scroll to position [16, 0]
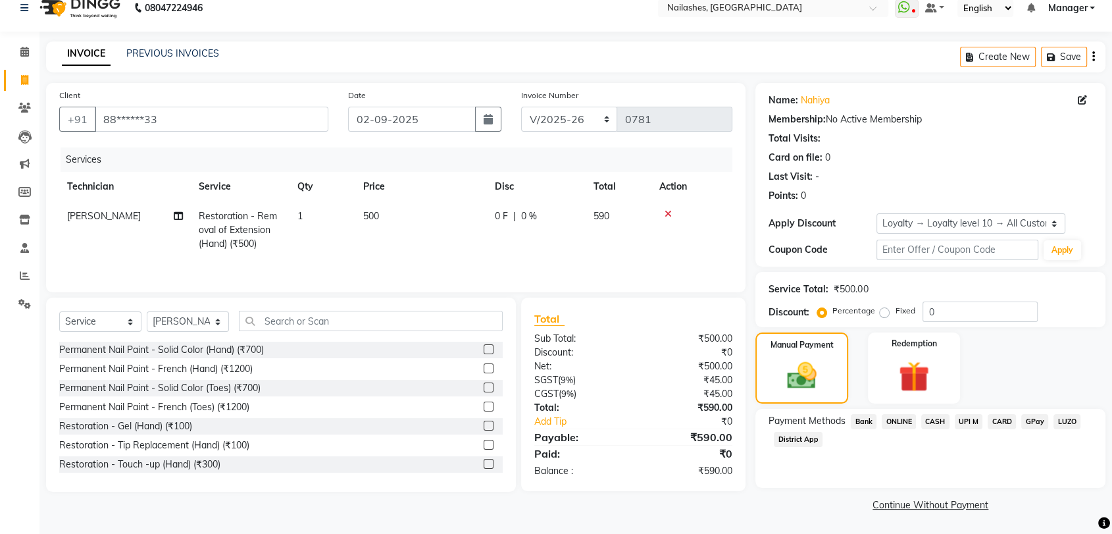
click at [938, 416] on span "CASH" at bounding box center [935, 421] width 28 height 15
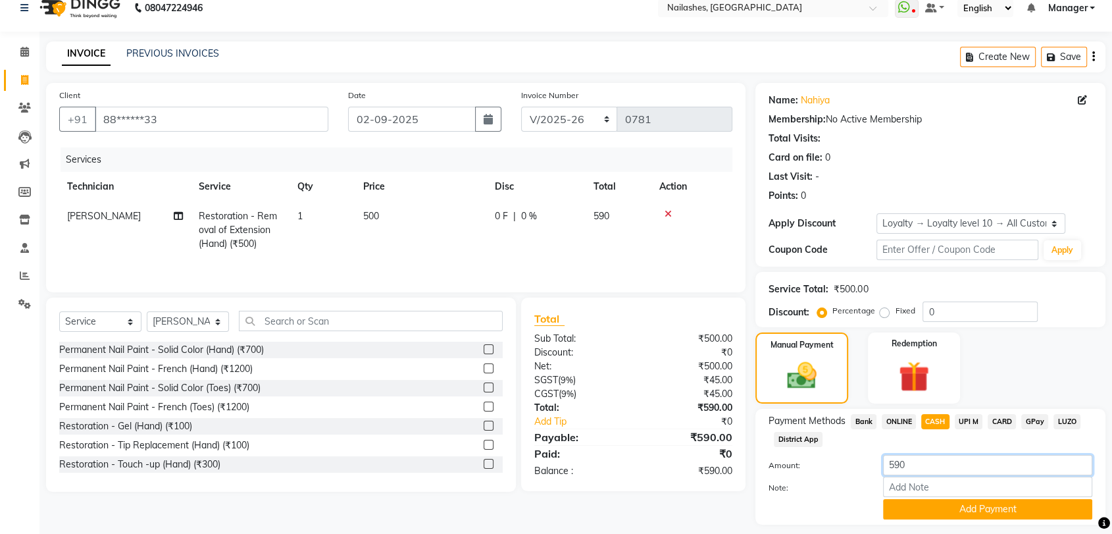
click at [934, 459] on input "590" at bounding box center [987, 465] width 209 height 20
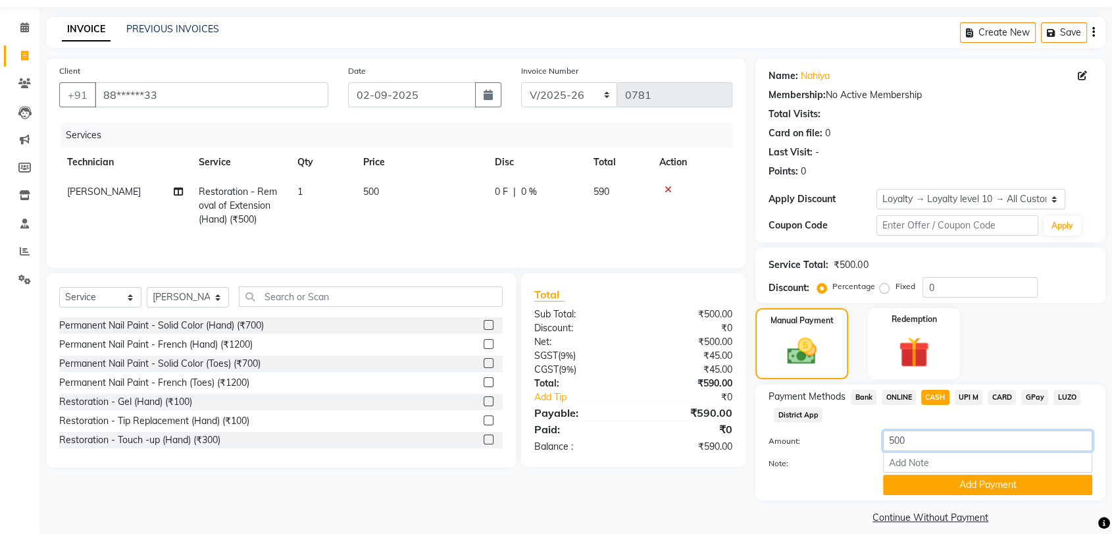
scroll to position [53, 0]
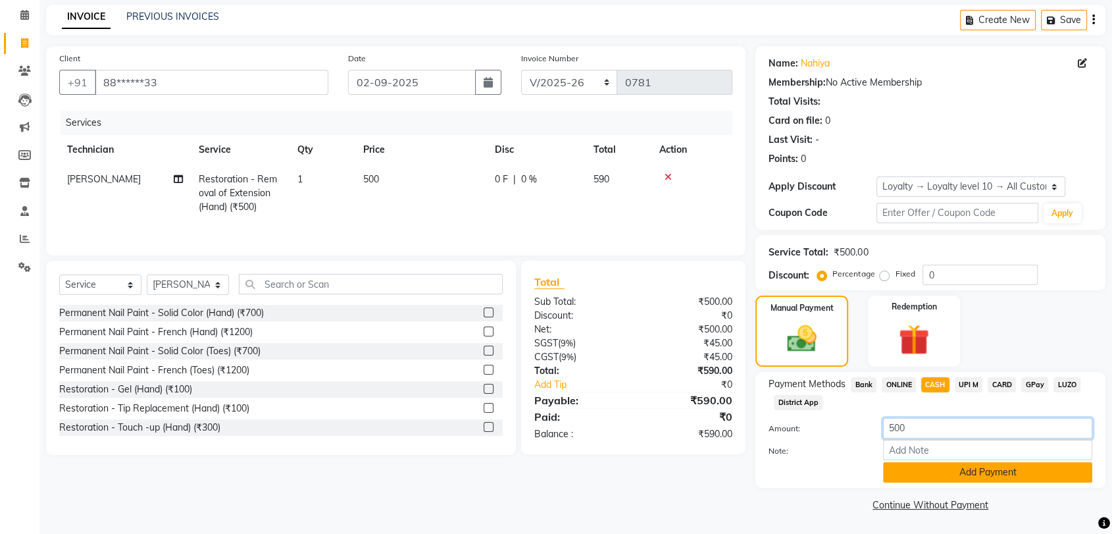
type input "500"
click at [986, 470] on button "Add Payment" at bounding box center [987, 472] width 209 height 20
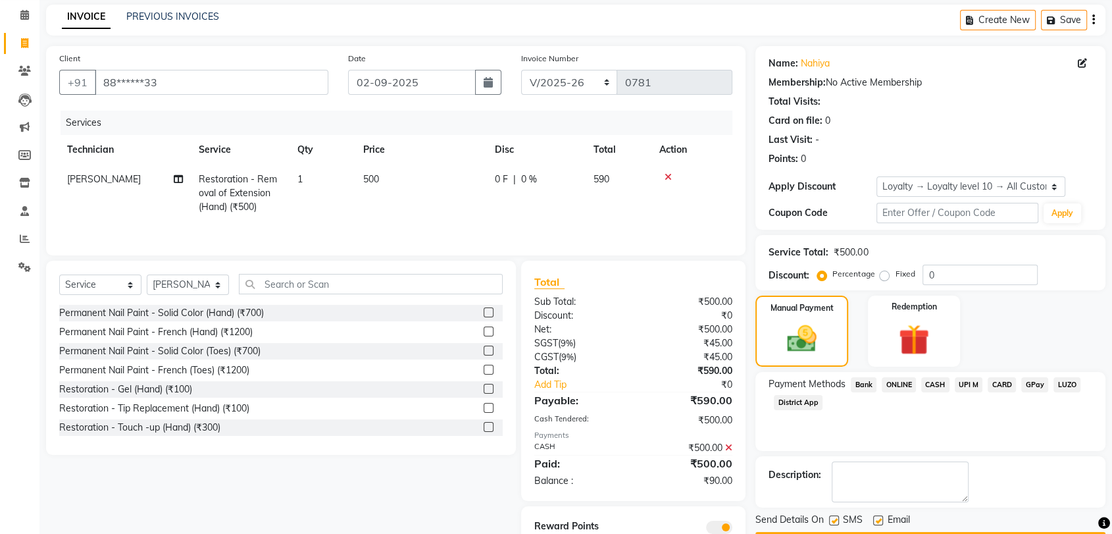
click at [903, 382] on span "ONLINE" at bounding box center [899, 384] width 34 height 15
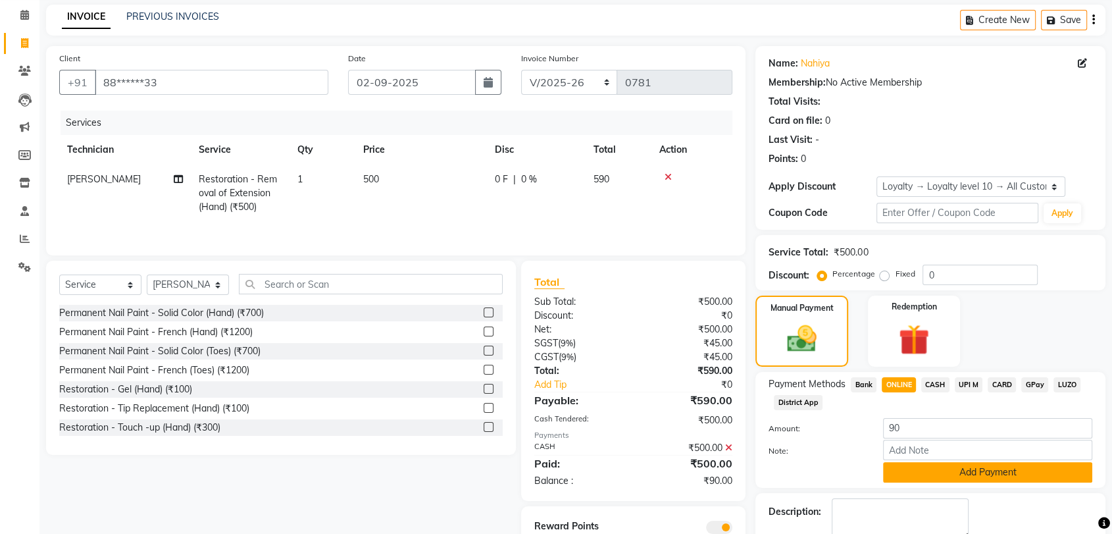
click at [974, 471] on button "Add Payment" at bounding box center [987, 472] width 209 height 20
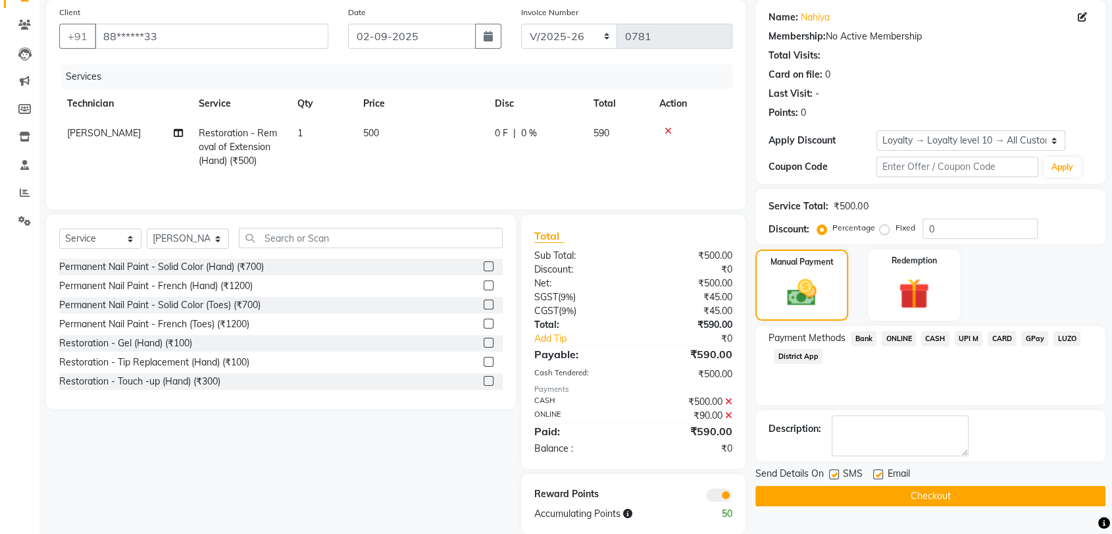
scroll to position [119, 0]
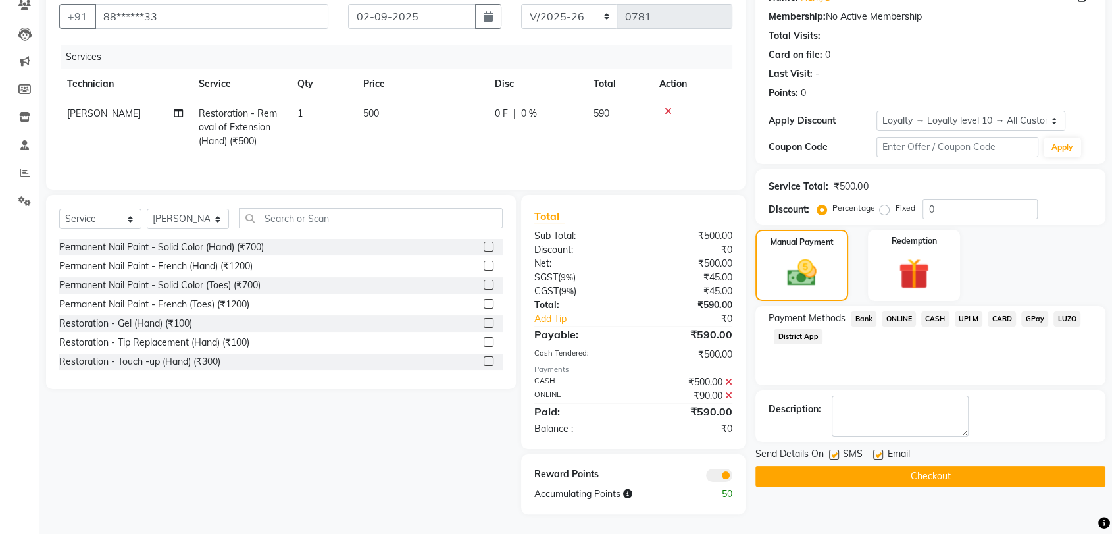
click at [934, 470] on button "Checkout" at bounding box center [930, 476] width 350 height 20
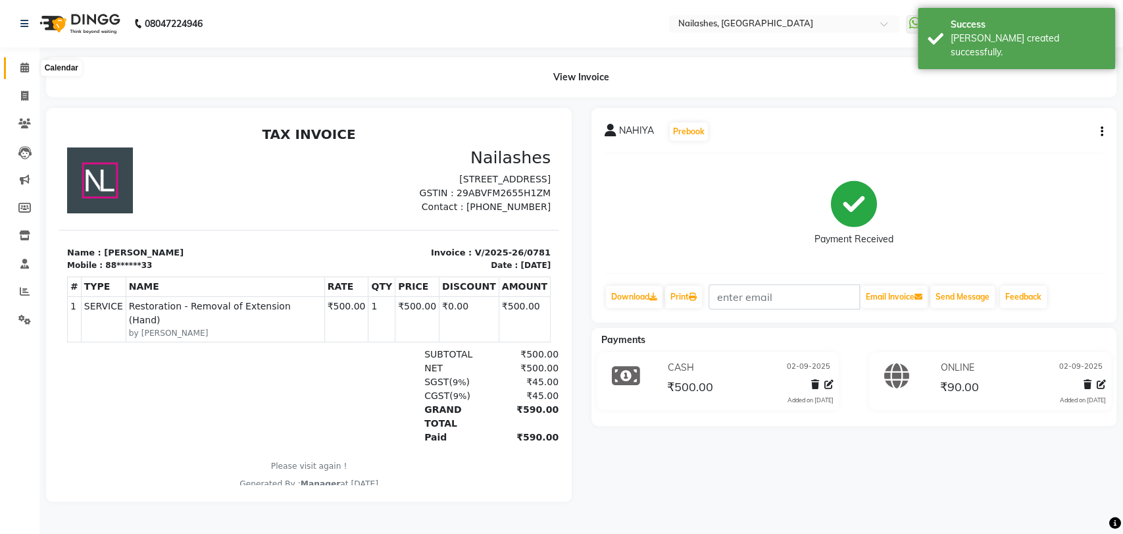
drag, startPoint x: 18, startPoint y: 66, endPoint x: 29, endPoint y: 72, distance: 12.4
click at [18, 66] on span at bounding box center [24, 68] width 23 height 15
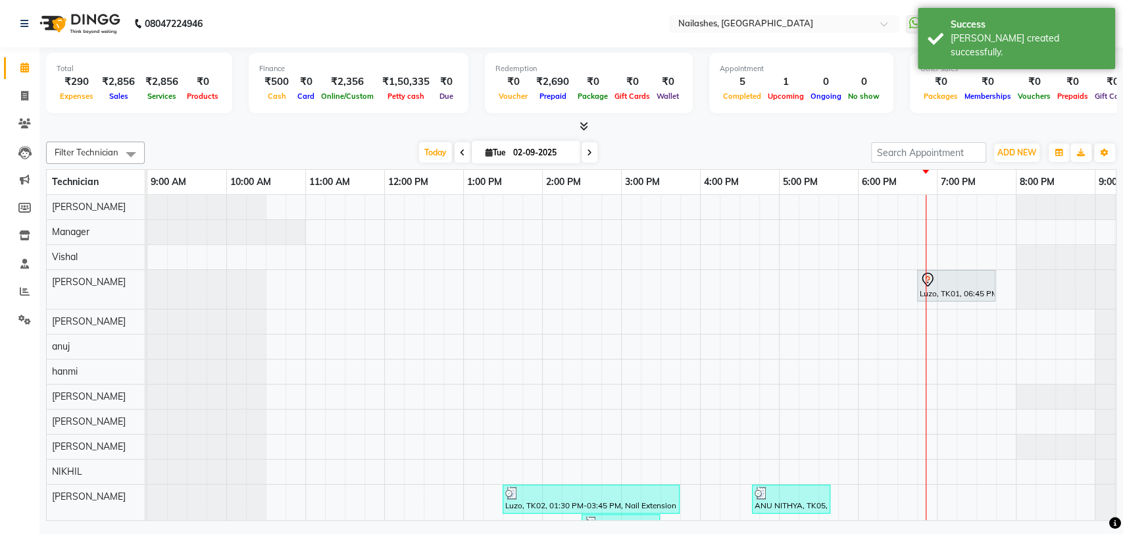
click at [579, 120] on span at bounding box center [581, 127] width 14 height 14
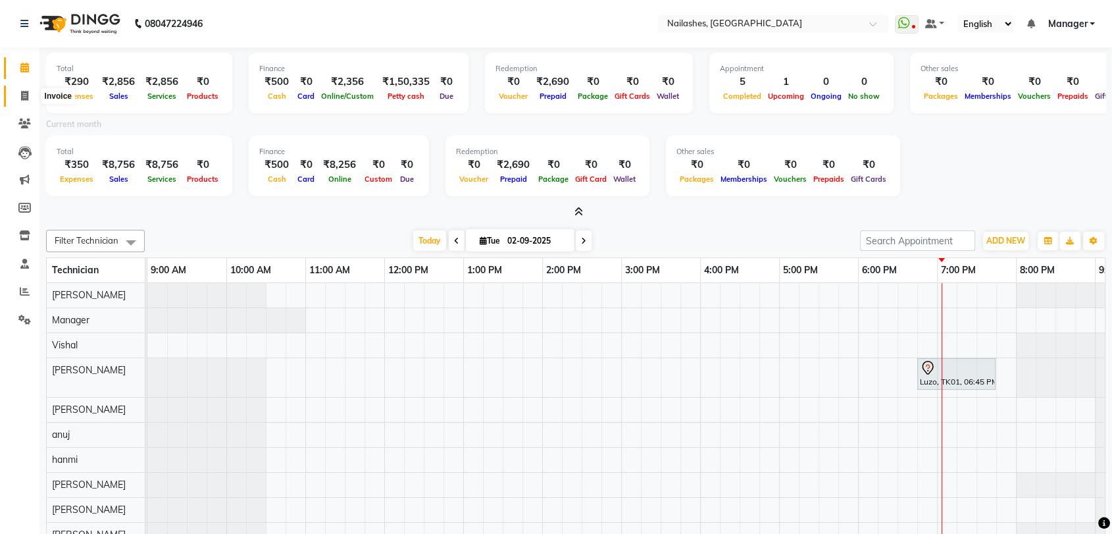
click at [24, 93] on icon at bounding box center [24, 96] width 7 height 10
select select "service"
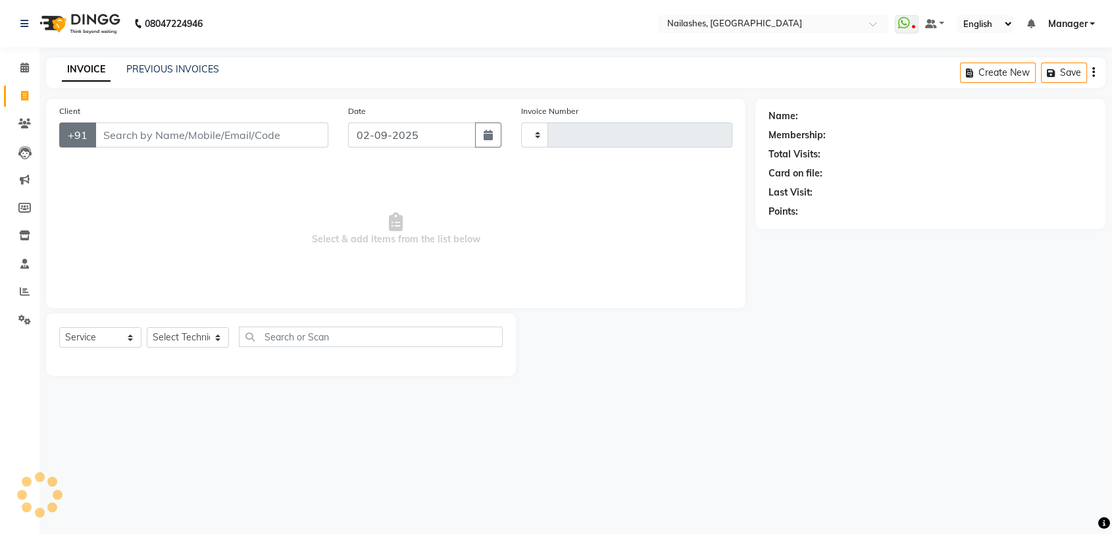
type input "0782"
select select "3667"
click at [219, 334] on select "Select Technician [PERSON_NAME] pid anuj hanmi [PERSON_NAME] [PERSON_NAME] Mana…" at bounding box center [188, 337] width 82 height 20
select select "82227"
click at [147, 327] on select "Select Technician [PERSON_NAME] pid anuj hanmi [PERSON_NAME] [PERSON_NAME] Mana…" at bounding box center [188, 337] width 82 height 20
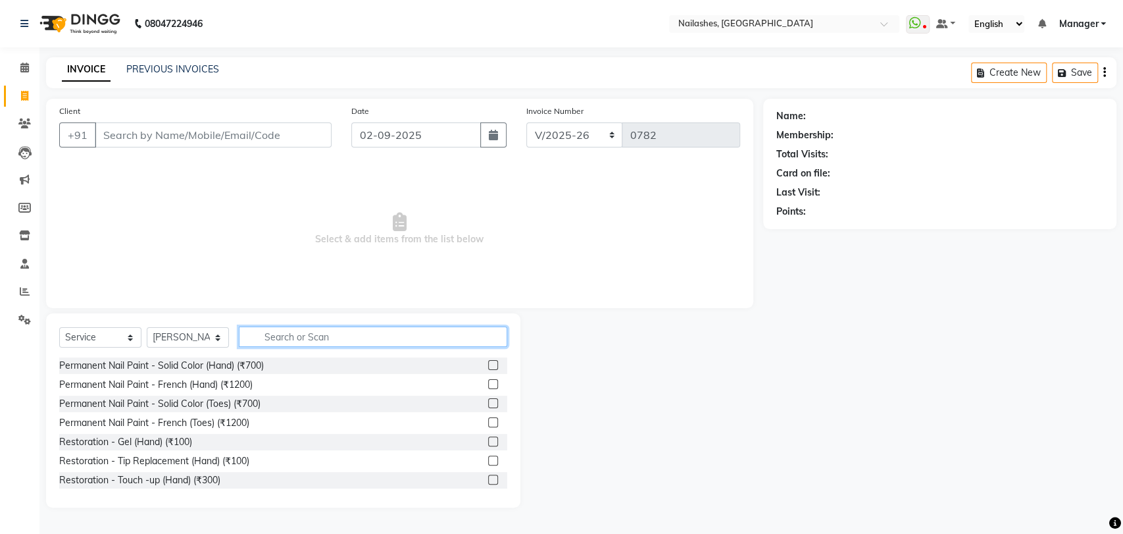
click at [307, 333] on input "text" at bounding box center [373, 336] width 268 height 20
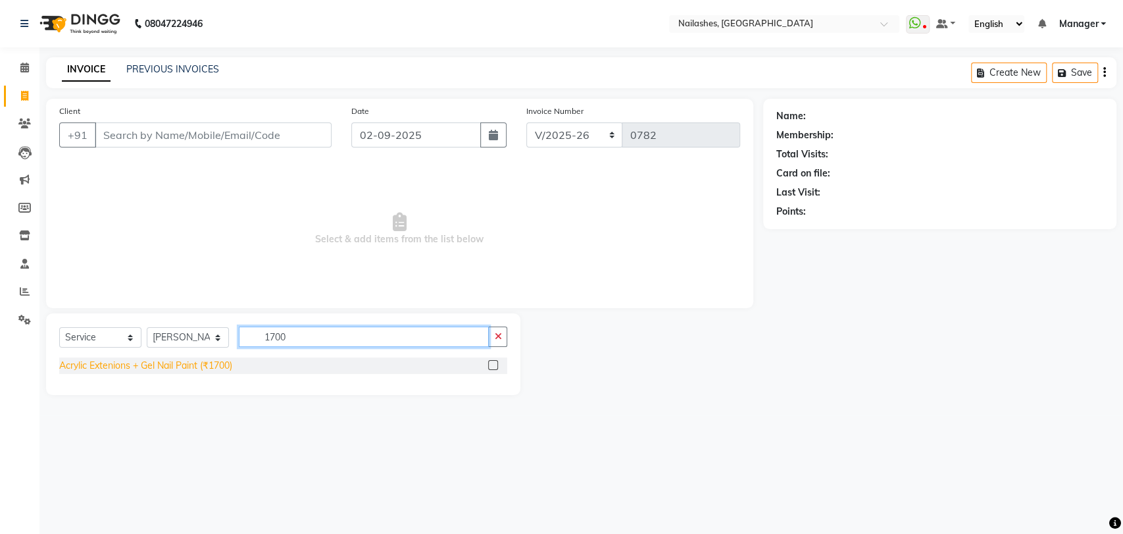
type input "1700"
click at [217, 363] on div "Acrylic Extenions + Gel Nail Paint (₹1700)" at bounding box center [145, 366] width 173 height 14
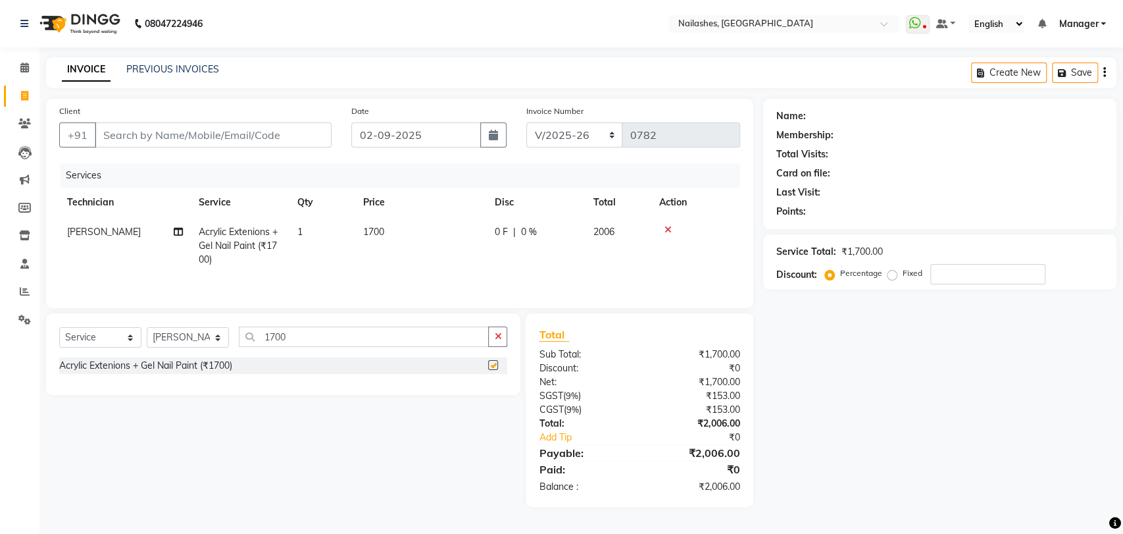
checkbox input "false"
click at [495, 339] on icon "button" at bounding box center [497, 336] width 7 height 9
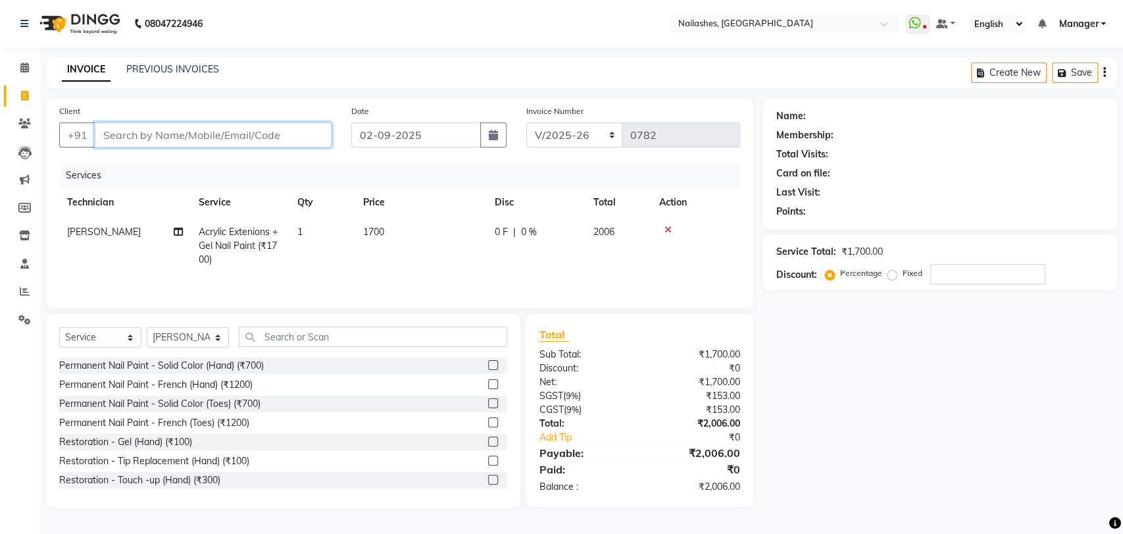
click at [178, 136] on input "Client" at bounding box center [213, 134] width 237 height 25
type input "7"
type input "0"
type input "7892361658"
click at [295, 130] on span "Add Client" at bounding box center [298, 134] width 52 height 13
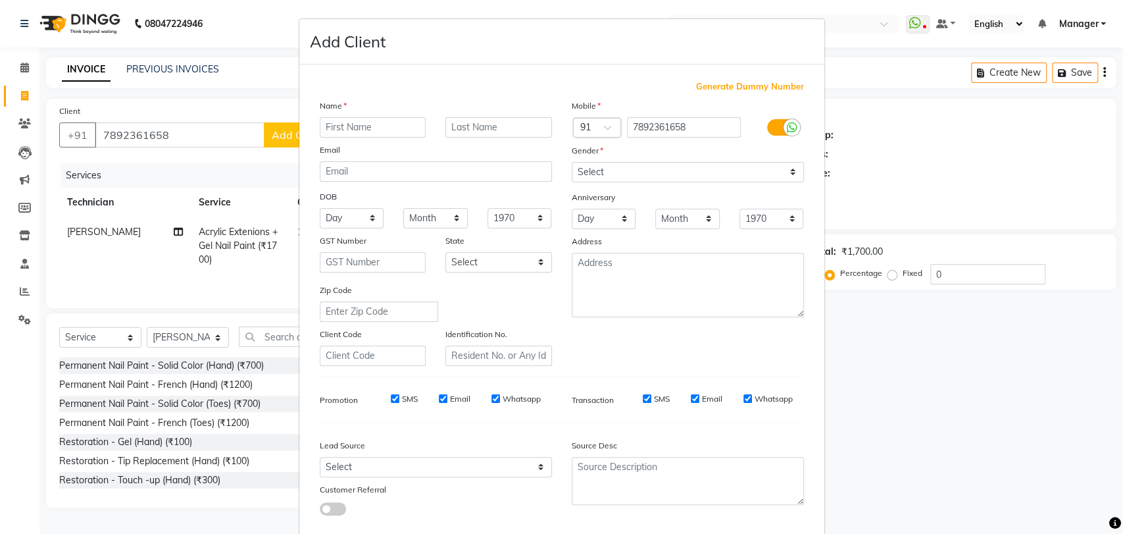
click at [337, 128] on input "text" at bounding box center [373, 127] width 107 height 20
click at [337, 127] on input "THSWINE" at bounding box center [373, 127] width 107 height 20
type input "THSIWINE"
click at [792, 170] on select "Select [DEMOGRAPHIC_DATA] [DEMOGRAPHIC_DATA] Other Prefer Not To Say" at bounding box center [688, 172] width 232 height 20
select select "[DEMOGRAPHIC_DATA]"
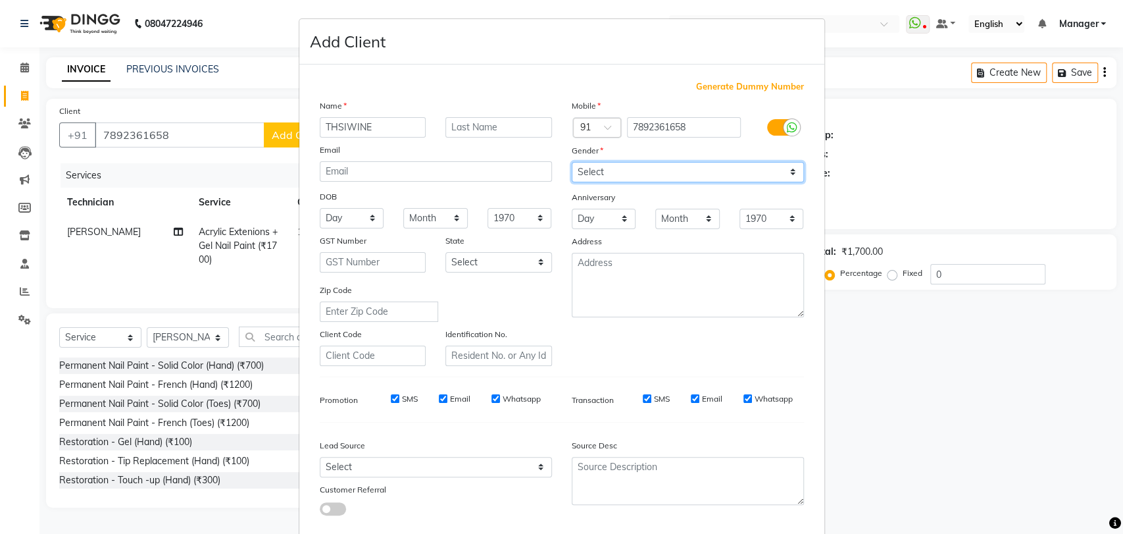
click at [572, 162] on select "Select [DEMOGRAPHIC_DATA] [DEMOGRAPHIC_DATA] Other Prefer Not To Say" at bounding box center [688, 172] width 232 height 20
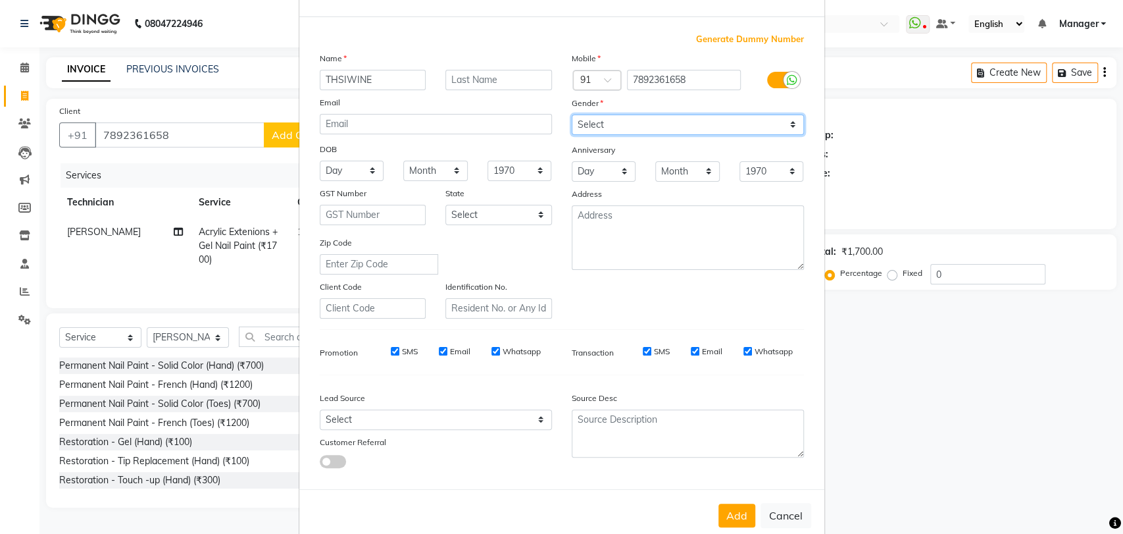
scroll to position [71, 0]
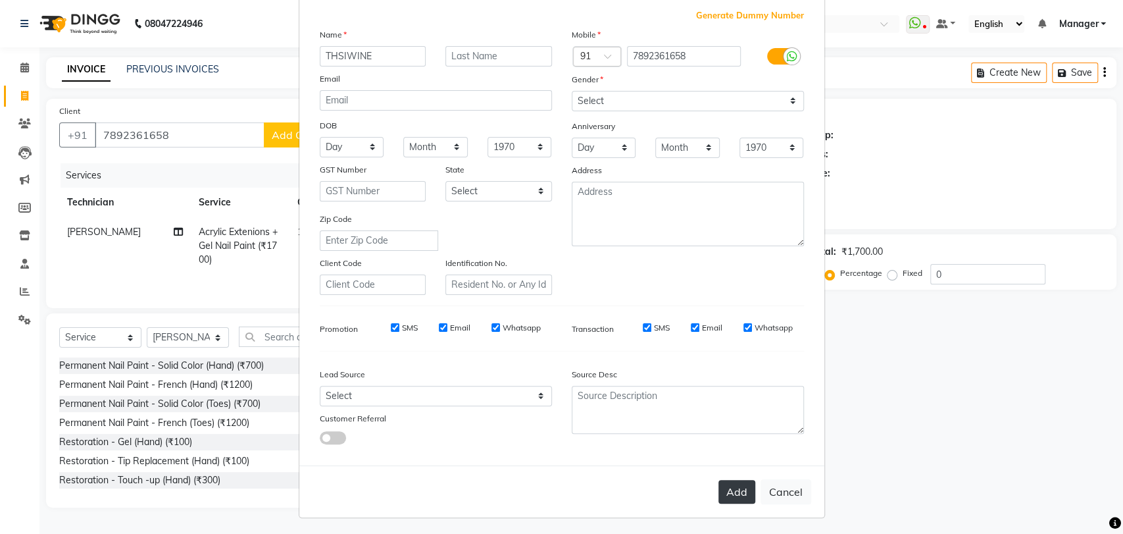
click at [740, 486] on button "Add" at bounding box center [736, 492] width 37 height 24
type input "78******58"
select select
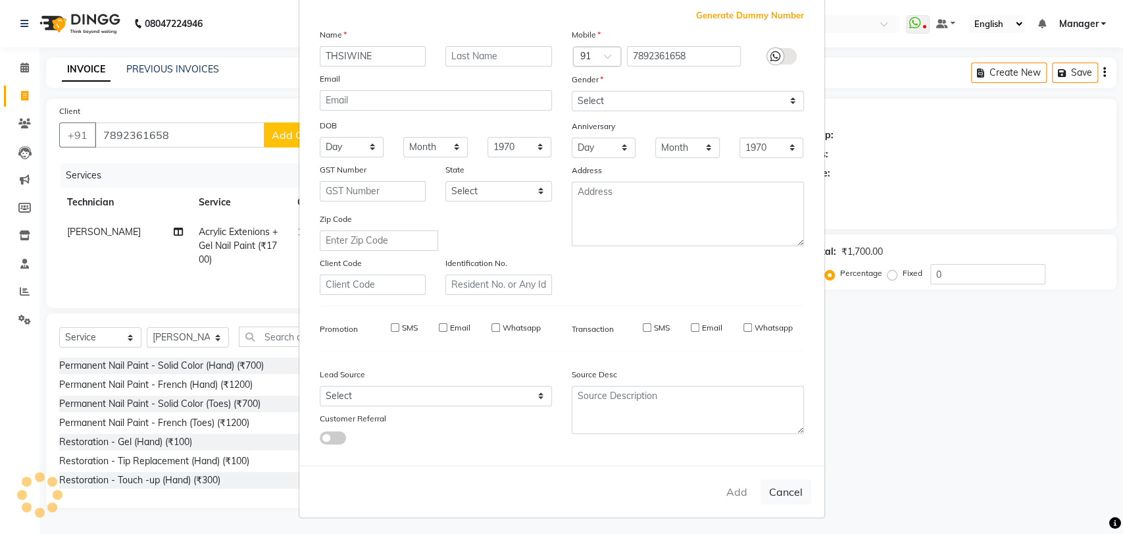
select select
checkbox input "false"
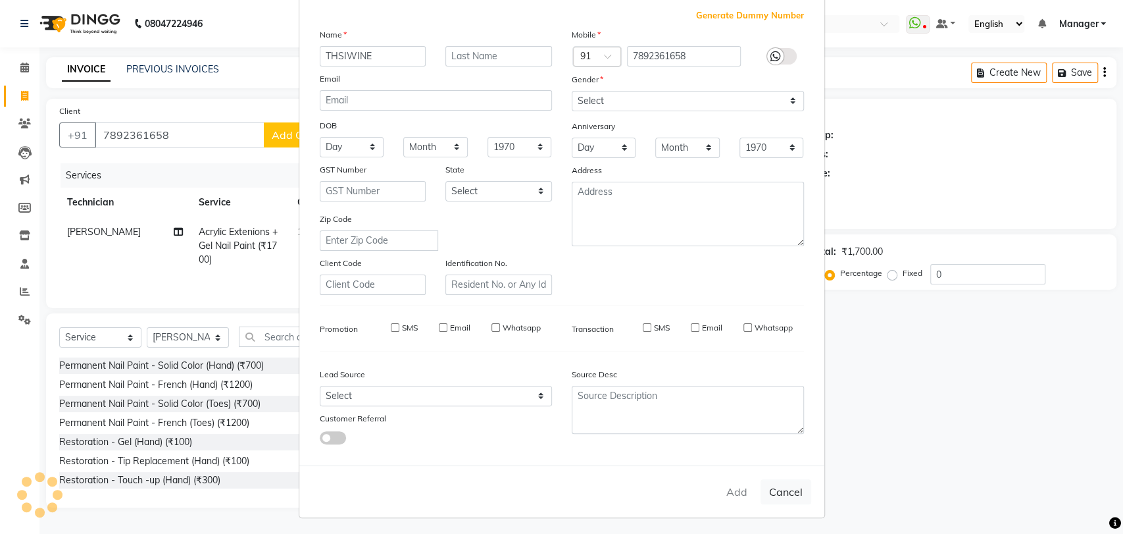
checkbox input "false"
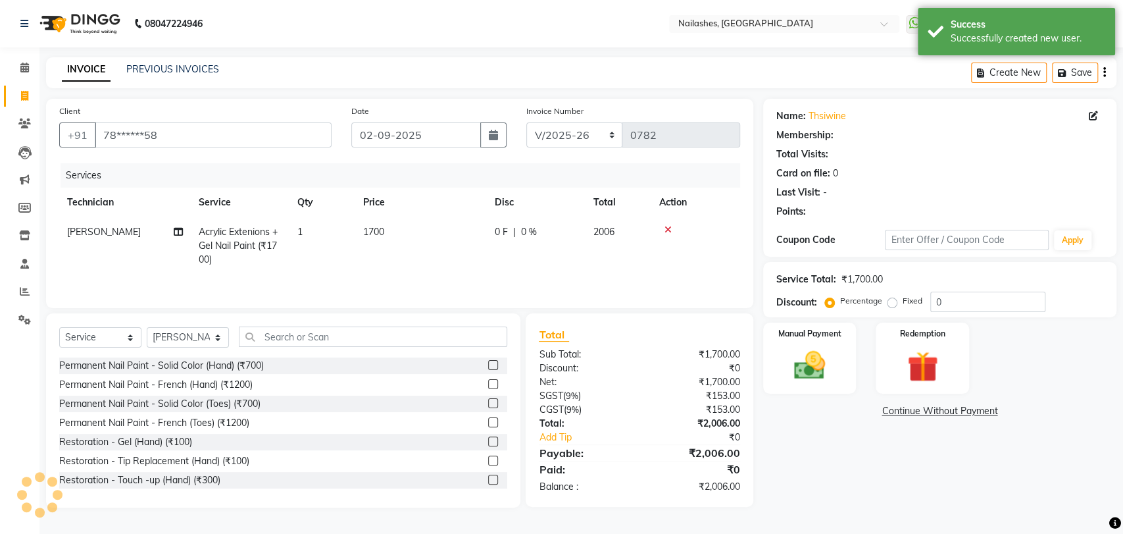
select select "1: Object"
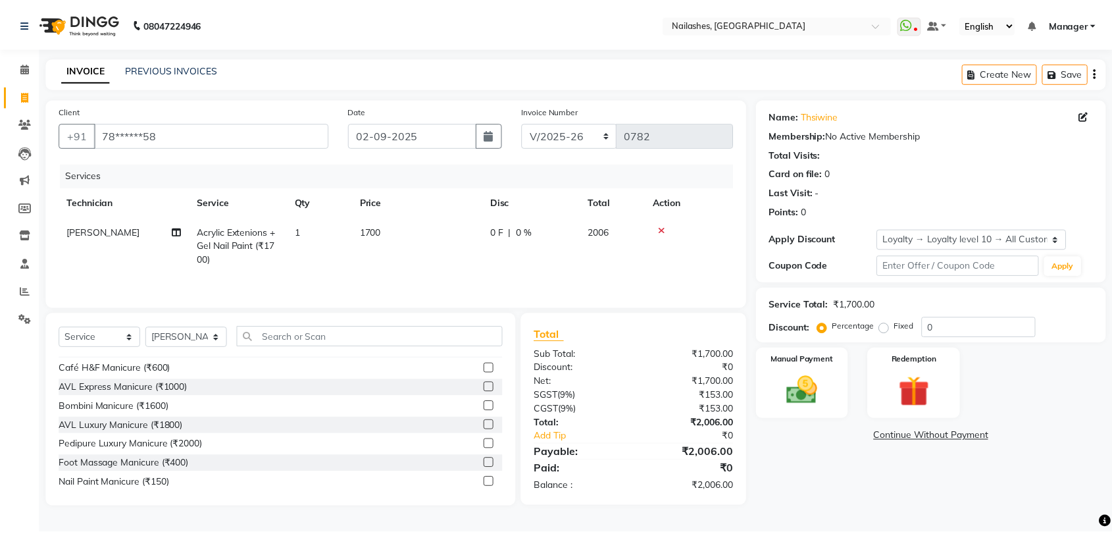
scroll to position [438, 0]
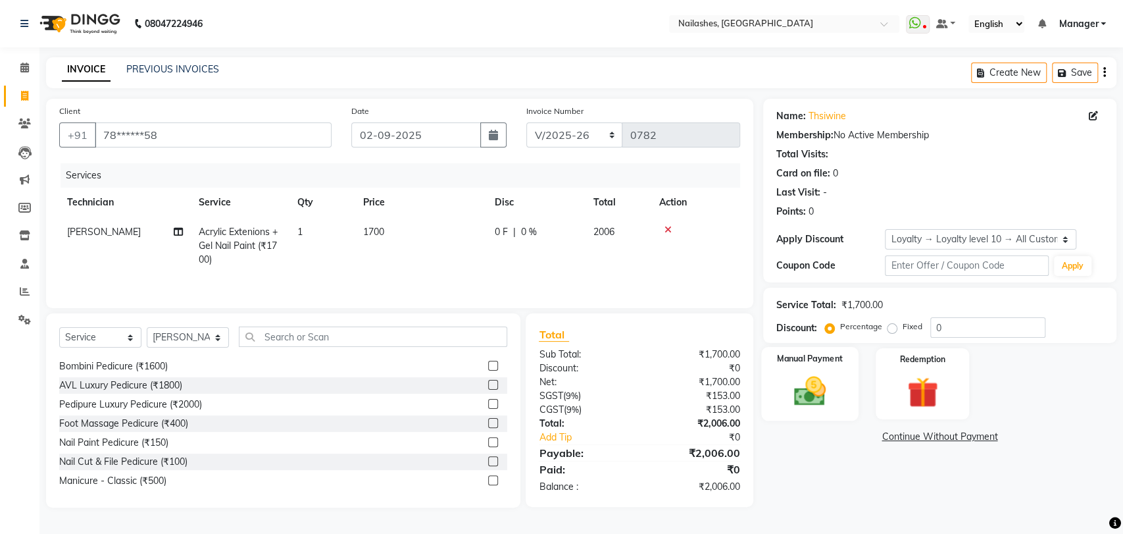
click at [817, 375] on img at bounding box center [810, 390] width 52 height 37
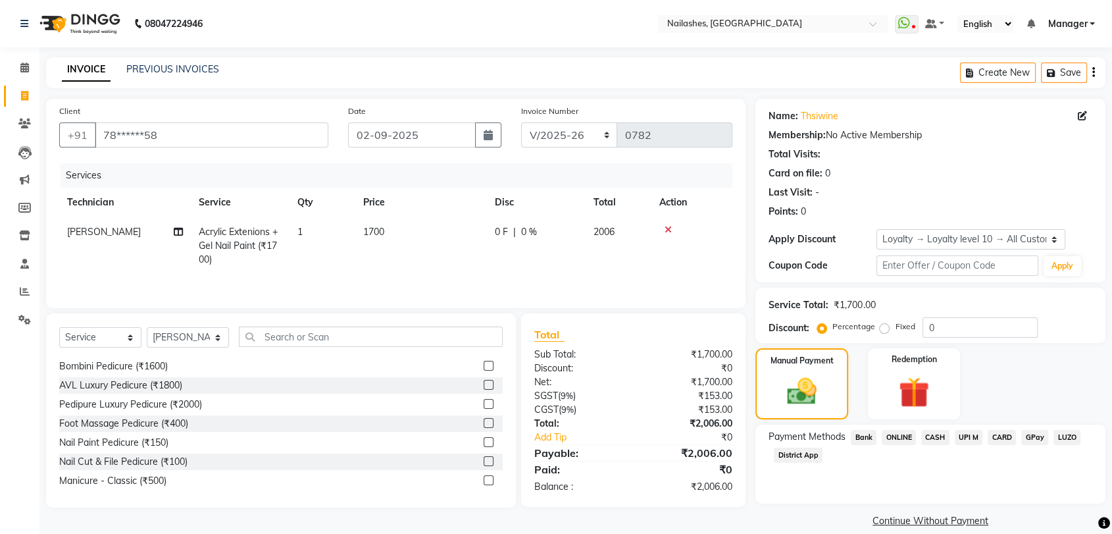
click at [898, 433] on span "ONLINE" at bounding box center [899, 437] width 34 height 15
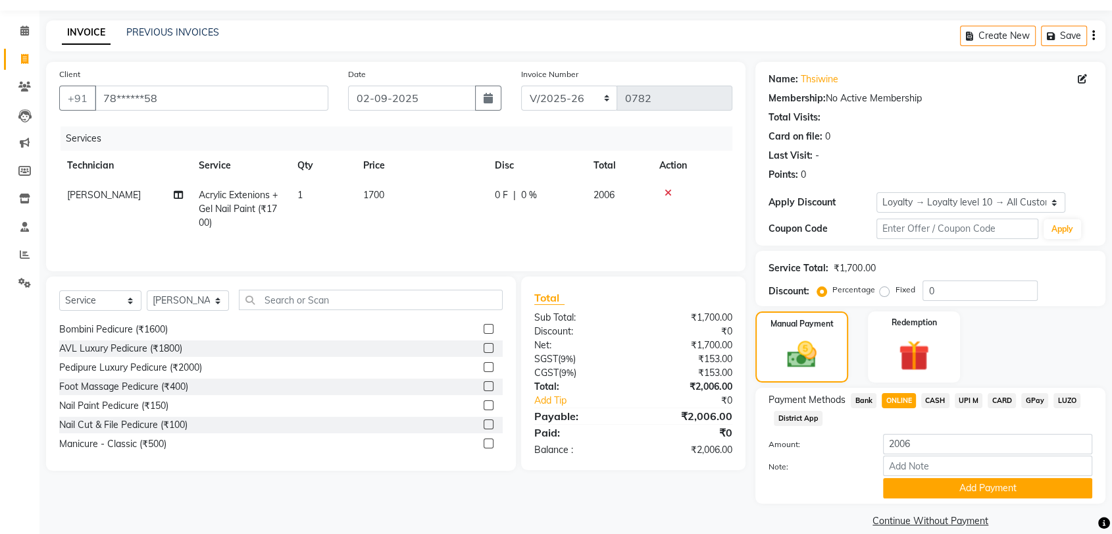
scroll to position [53, 0]
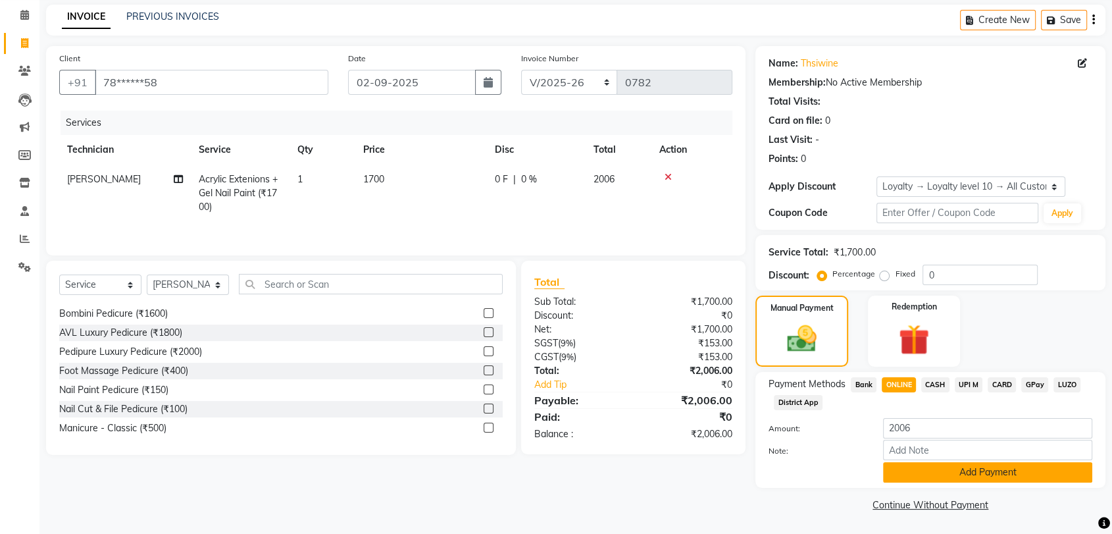
click at [980, 470] on button "Add Payment" at bounding box center [987, 472] width 209 height 20
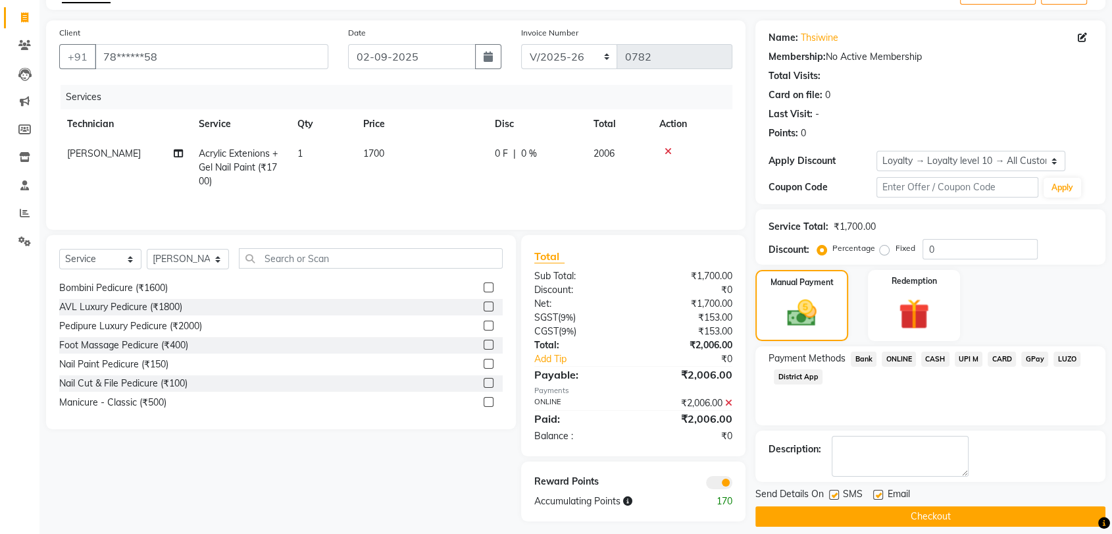
scroll to position [89, 0]
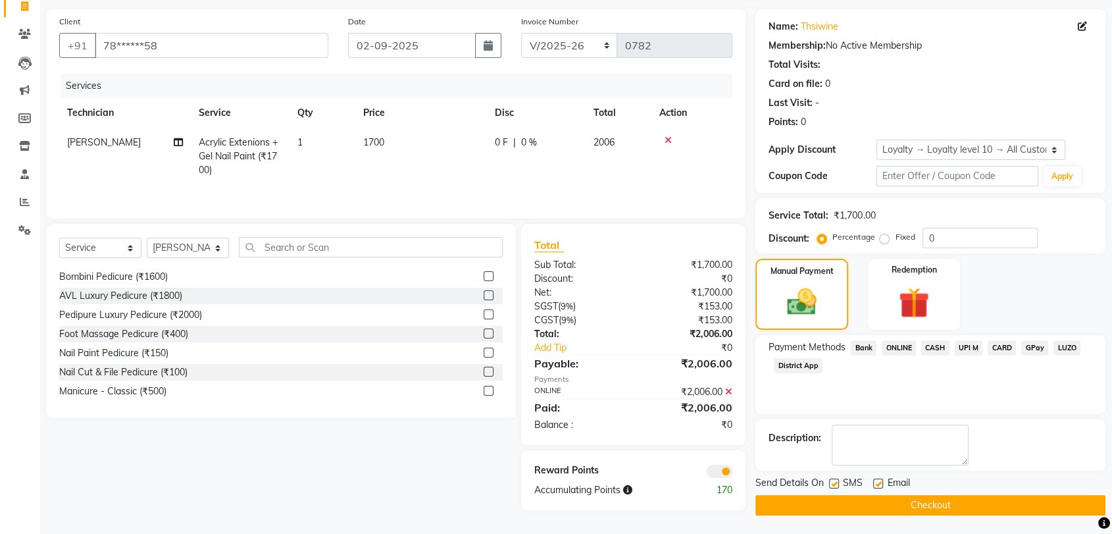
click at [957, 503] on button "Checkout" at bounding box center [930, 505] width 350 height 20
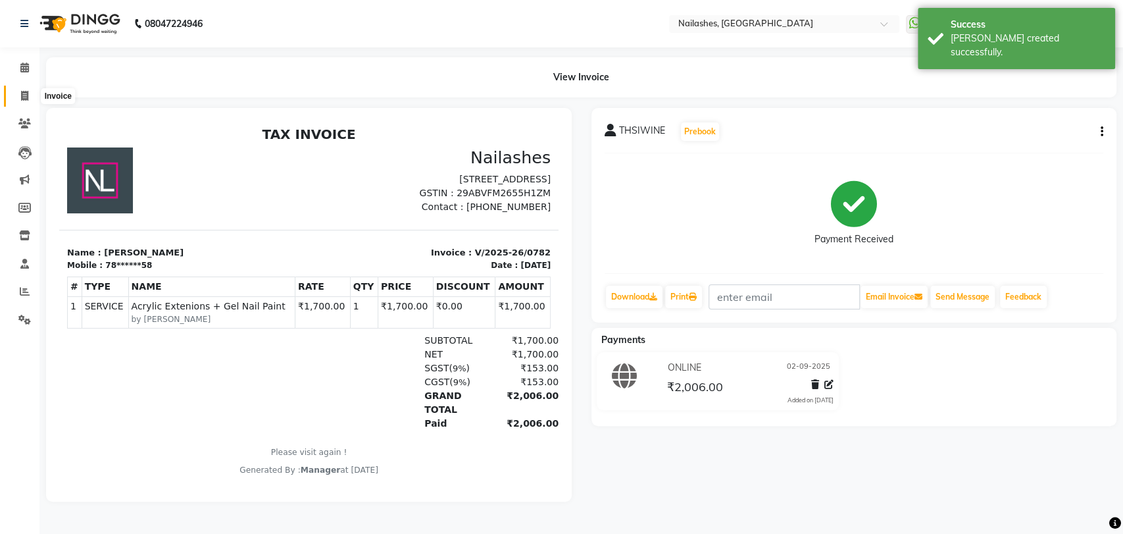
click at [25, 91] on icon at bounding box center [24, 96] width 7 height 10
select select "service"
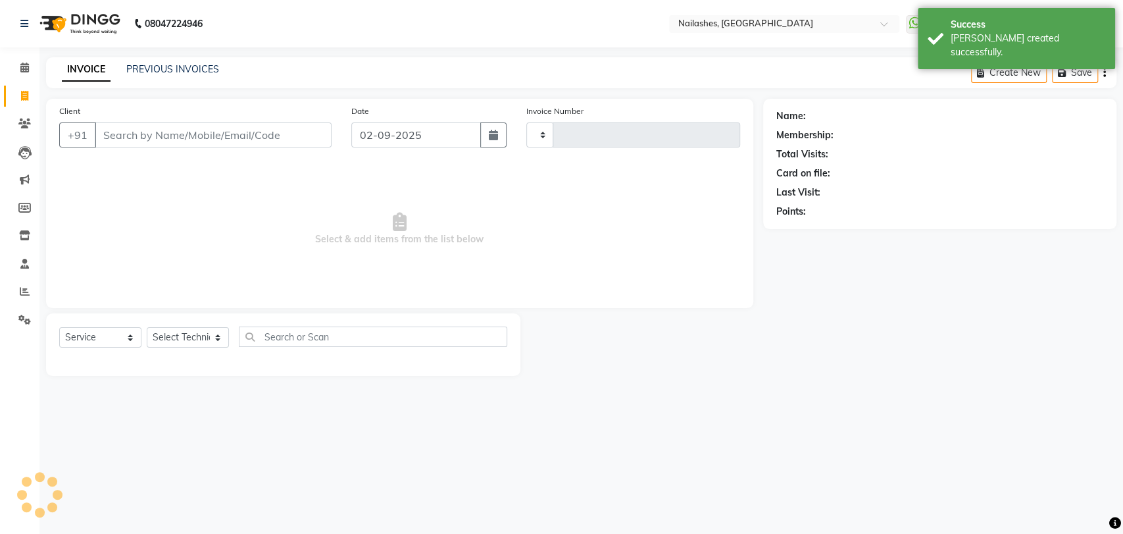
type input "0783"
select select "3667"
click at [24, 72] on icon at bounding box center [24, 68] width 9 height 10
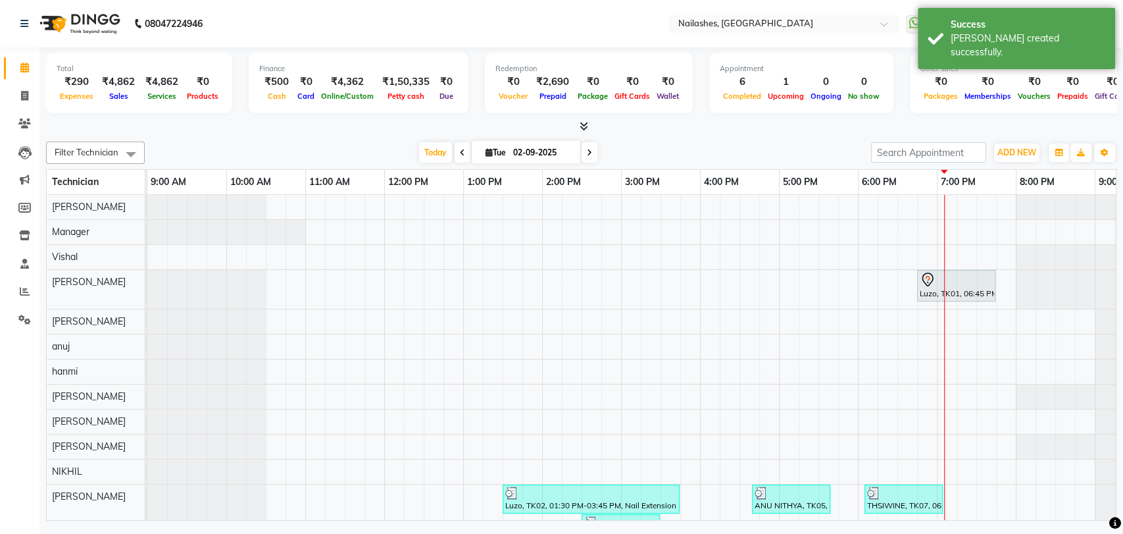
click at [586, 122] on icon at bounding box center [584, 126] width 9 height 10
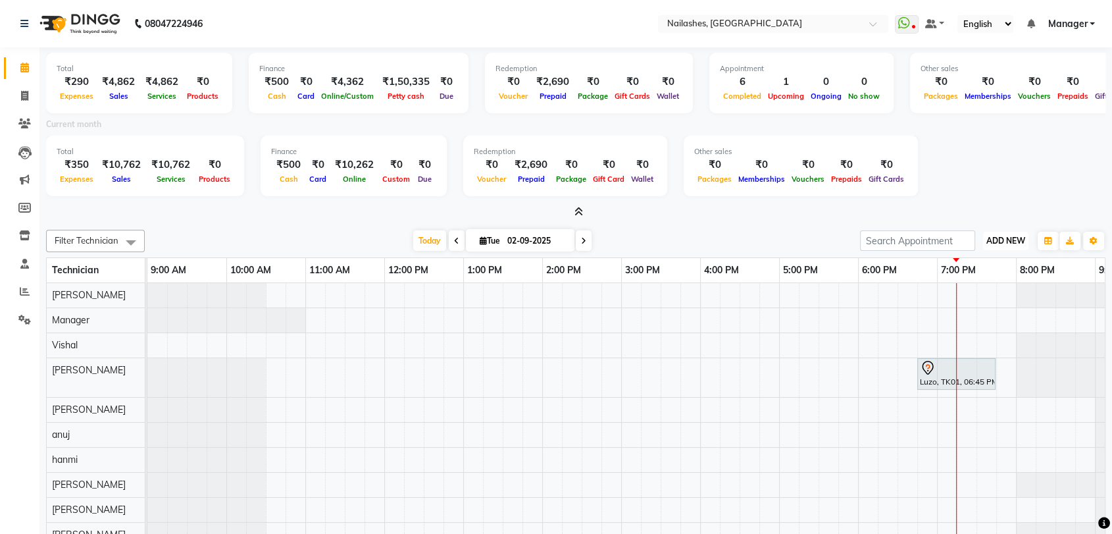
click at [1005, 236] on span "ADD NEW" at bounding box center [1005, 241] width 39 height 10
click at [976, 301] on link "Add Expense" at bounding box center [976, 299] width 104 height 17
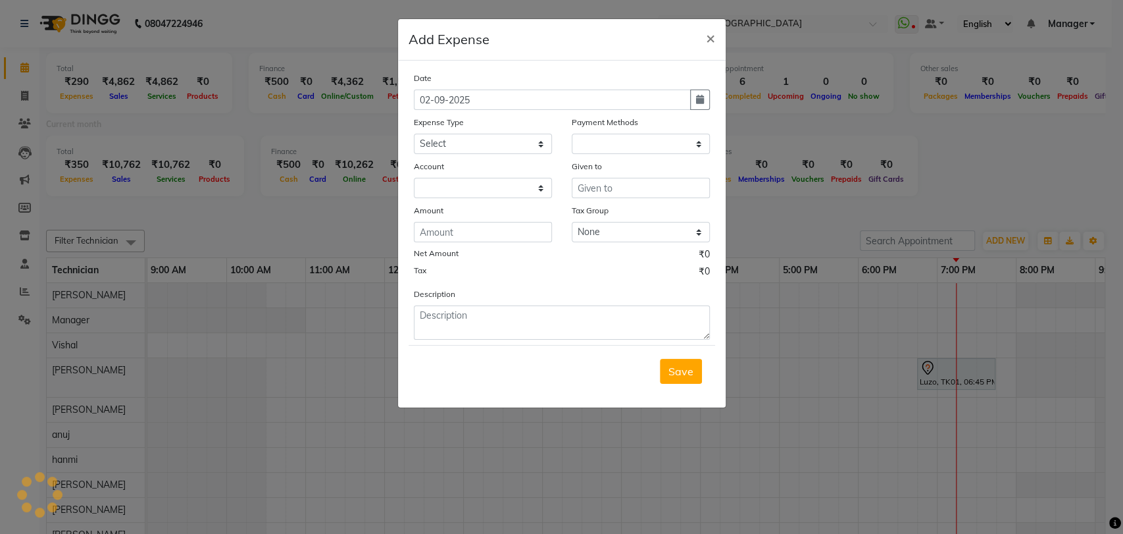
select select "1"
select select "2246"
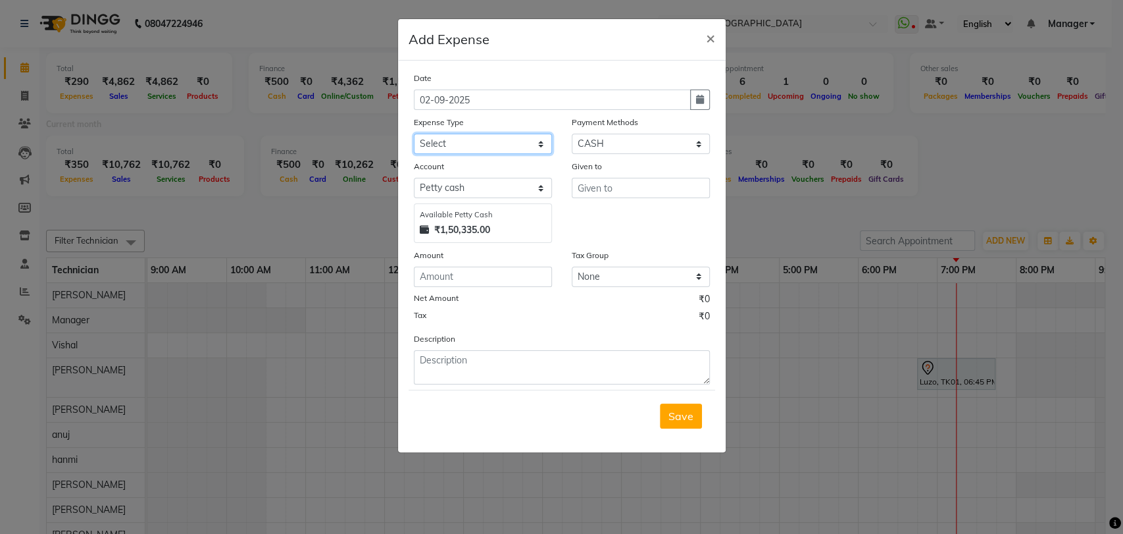
click at [540, 140] on select "Select acetone Advance Salary bank deposite BBMP Beauty products Bed charges BI…" at bounding box center [483, 144] width 138 height 20
drag, startPoint x: 466, startPoint y: 143, endPoint x: 463, endPoint y: 130, distance: 13.6
click at [465, 142] on select "Select acetone Advance Salary bank deposite BBMP Beauty products Bed charges BI…" at bounding box center [483, 144] width 138 height 20
select select "16348"
click at [616, 186] on input "text" at bounding box center [641, 188] width 138 height 20
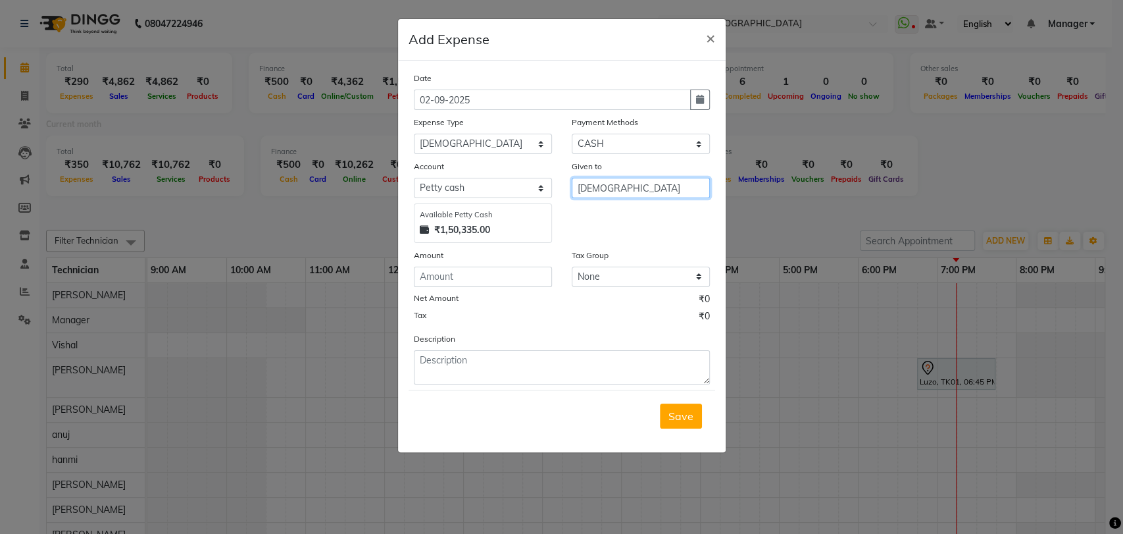
type input "[DEMOGRAPHIC_DATA]"
click at [473, 270] on input "number" at bounding box center [483, 276] width 138 height 20
type input "30"
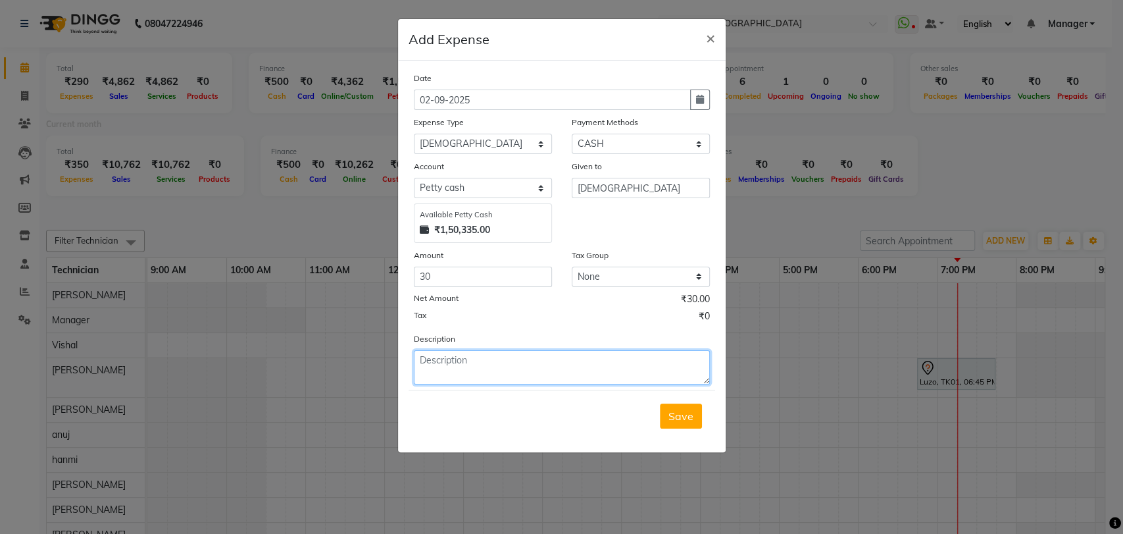
click at [457, 362] on textarea at bounding box center [562, 367] width 296 height 34
type textarea "[DEMOGRAPHIC_DATA]"
click at [686, 412] on span "Save" at bounding box center [680, 415] width 25 height 13
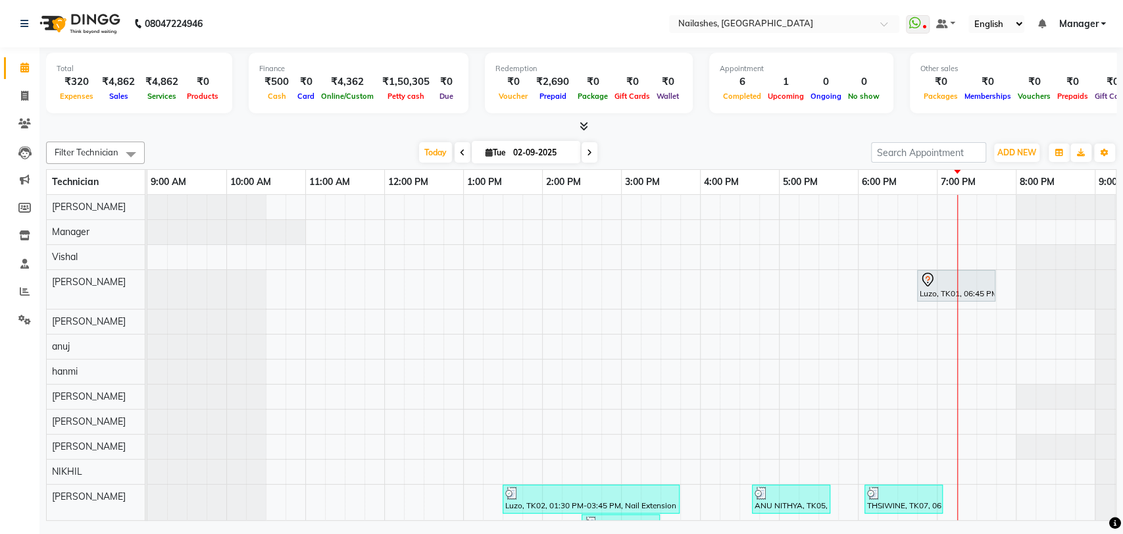
click at [586, 126] on icon at bounding box center [584, 126] width 9 height 10
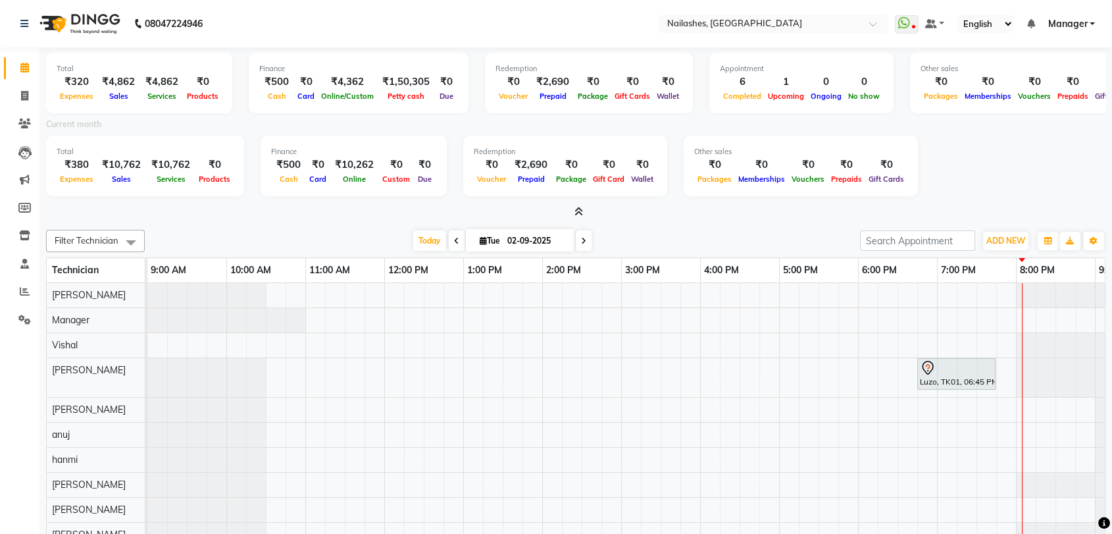
click at [229, 210] on div at bounding box center [575, 212] width 1059 height 14
click at [23, 292] on icon at bounding box center [25, 291] width 10 height 10
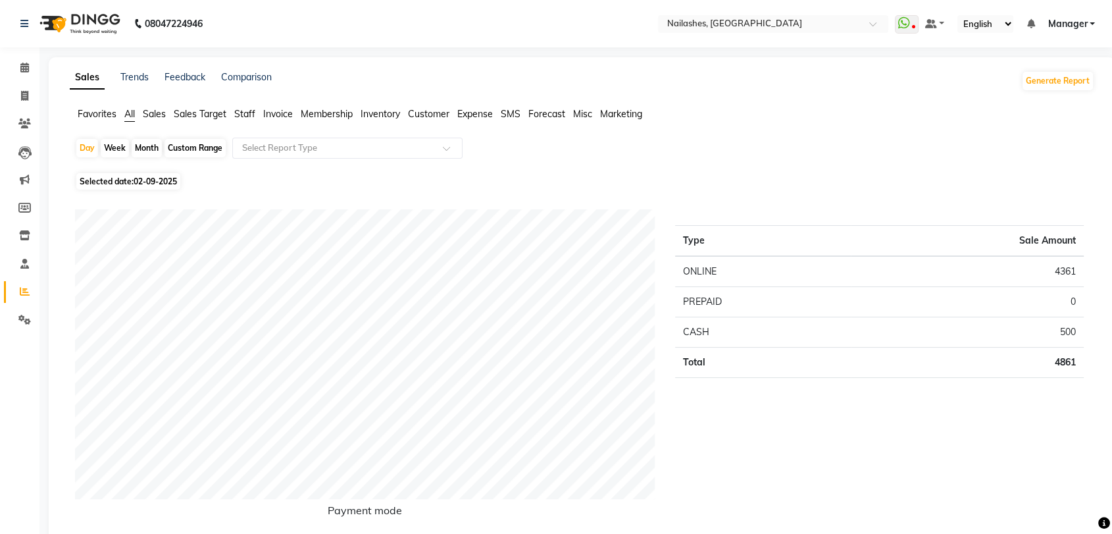
click at [246, 112] on span "Staff" at bounding box center [244, 114] width 21 height 12
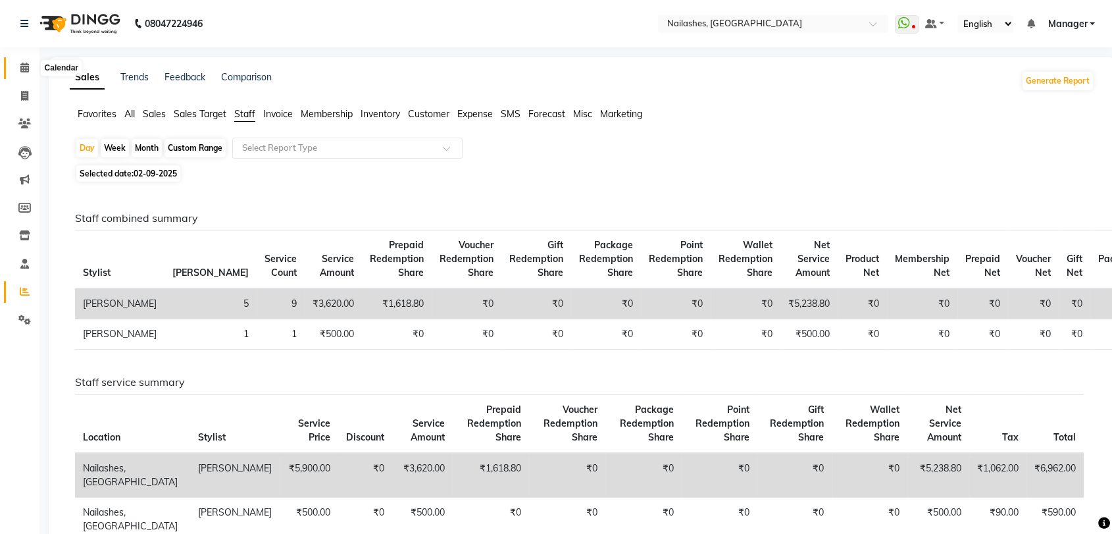
click at [26, 64] on icon at bounding box center [24, 68] width 9 height 10
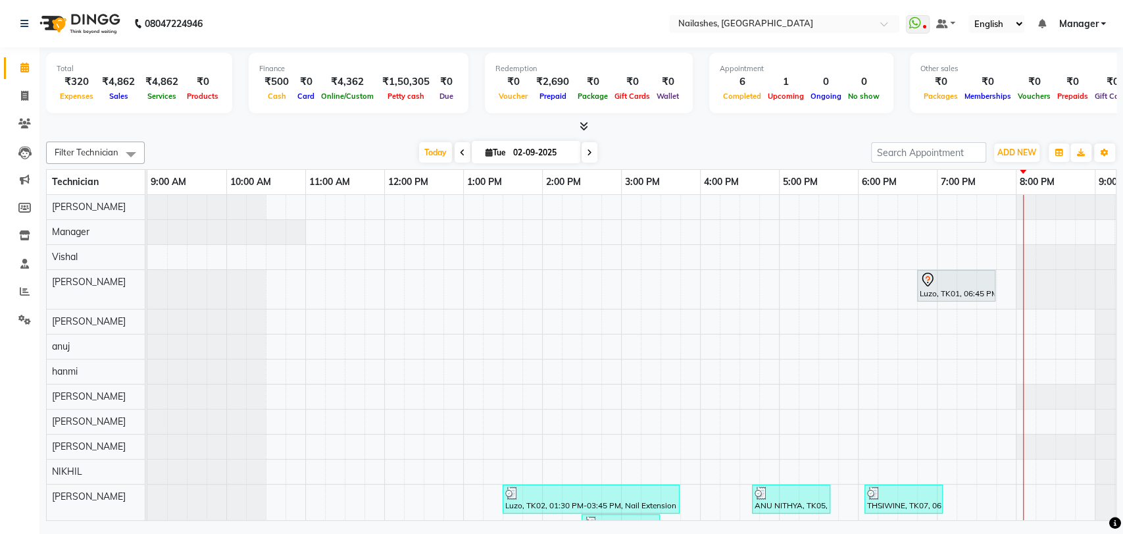
click at [578, 122] on span at bounding box center [581, 127] width 14 height 14
